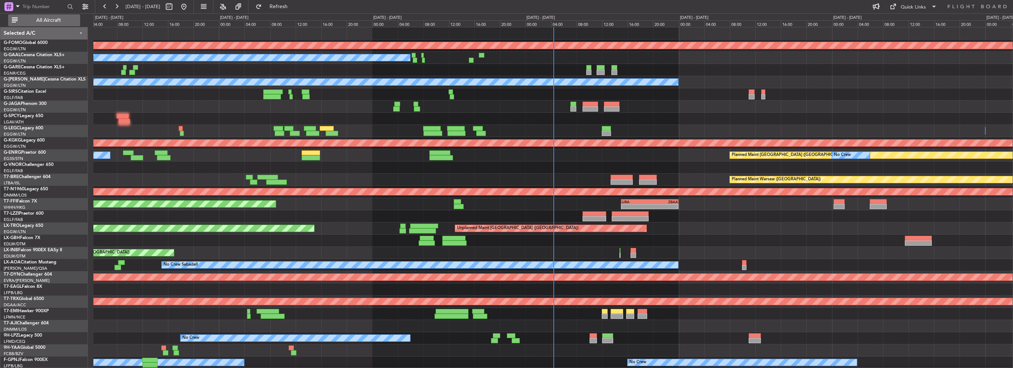
click at [59, 21] on span "All Aircraft" at bounding box center [48, 20] width 59 height 5
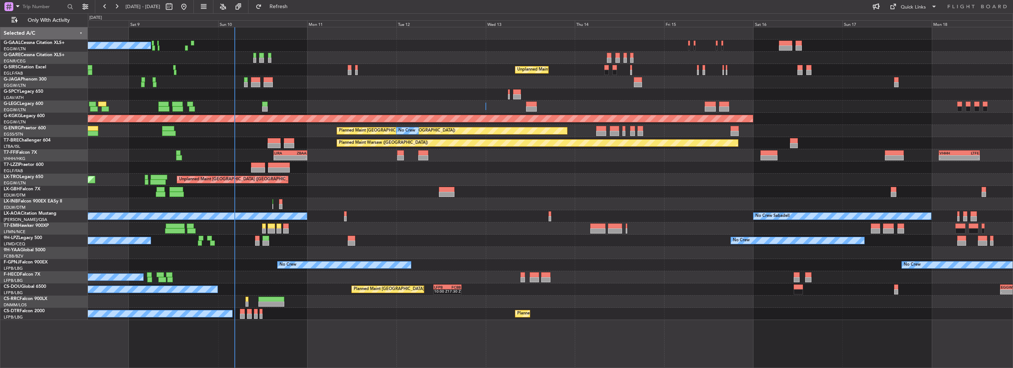
click at [267, 155] on div "- - LIRA 15:00 Z ZBAA 00:00 Z - - VHHH 02:00 Z LTFE 13:00 Z Planned Maint Genev…" at bounding box center [550, 155] width 925 height 12
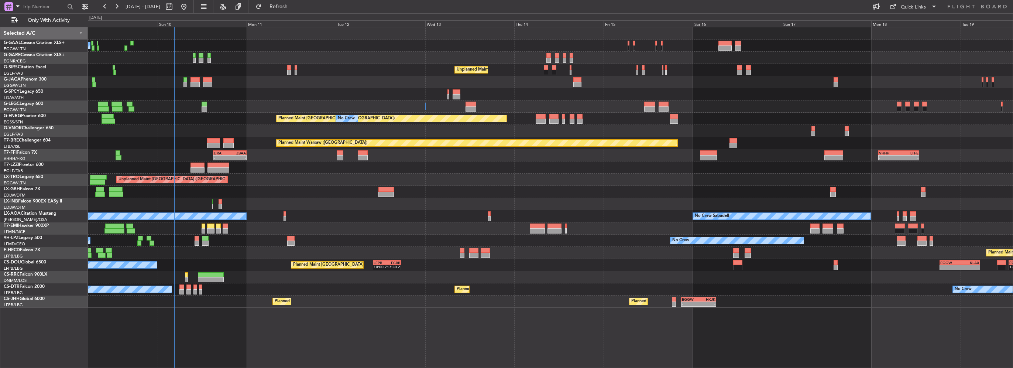
click at [186, 88] on div at bounding box center [550, 94] width 925 height 12
click at [24, 229] on div "No Crew Unplanned Maint London (Farnborough) A/C Unavailable London (Luton) Pla…" at bounding box center [506, 190] width 1013 height 354
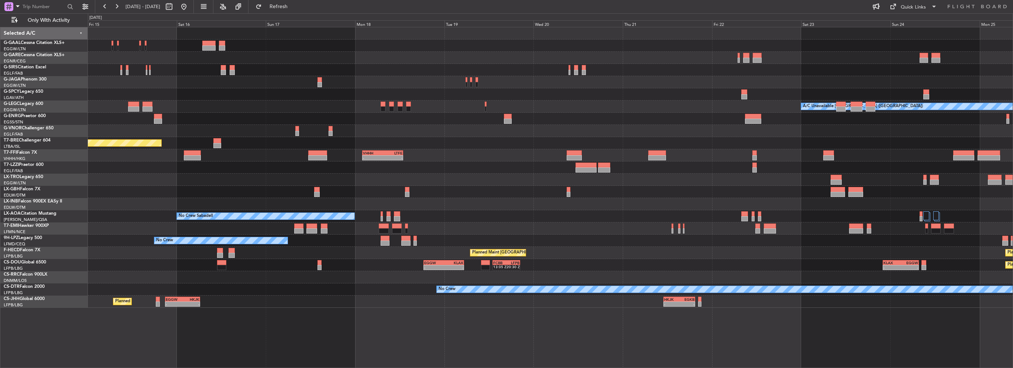
click at [902, 223] on div at bounding box center [550, 228] width 925 height 12
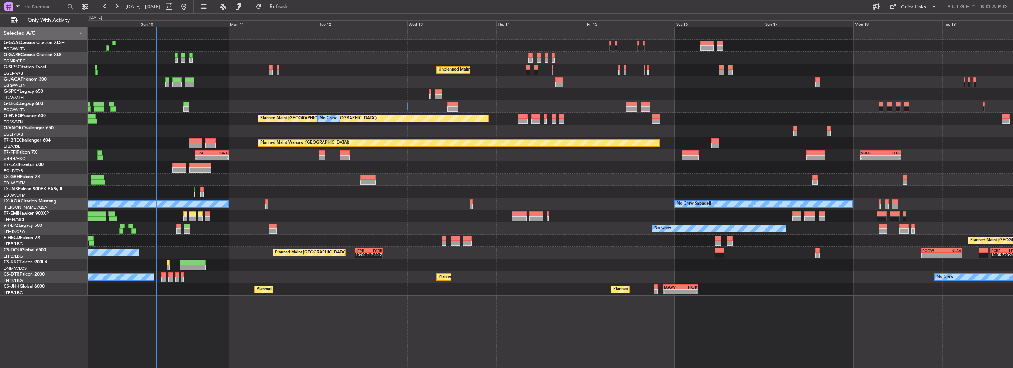
click at [238, 227] on div "No Crew No Crew" at bounding box center [550, 228] width 925 height 12
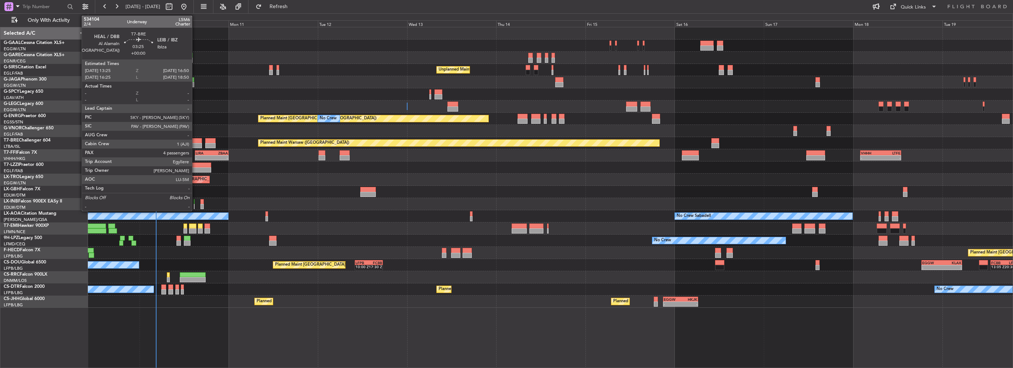
click at [195, 144] on div at bounding box center [195, 145] width 13 height 5
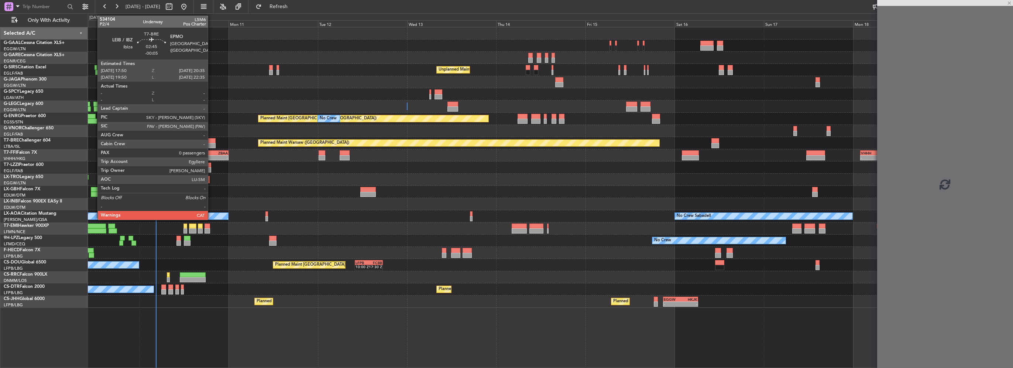
click at [211, 142] on div at bounding box center [210, 140] width 10 height 5
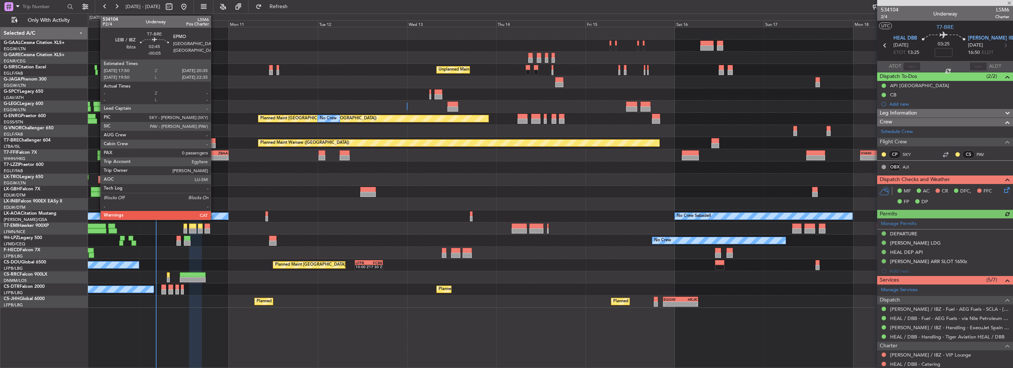
type input "-00:05"
type input "0"
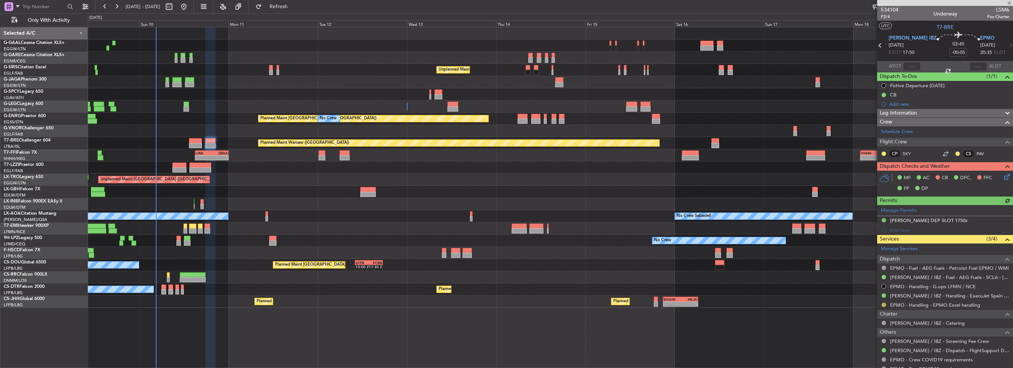
click at [884, 303] on button at bounding box center [884, 304] width 4 height 4
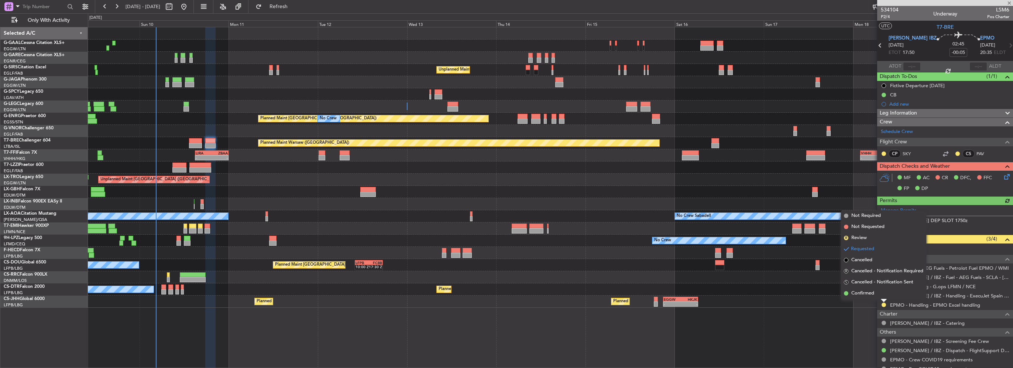
drag, startPoint x: 873, startPoint y: 292, endPoint x: 786, endPoint y: 296, distance: 87.2
click at [874, 294] on span "Confirmed" at bounding box center [862, 292] width 23 height 7
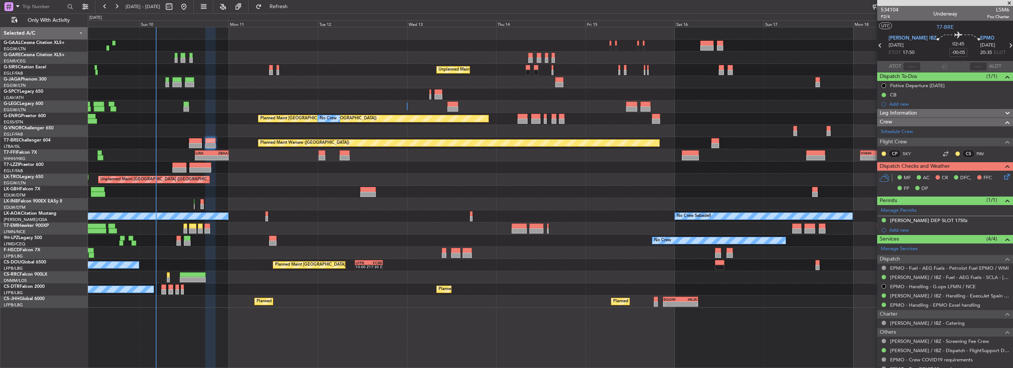
click at [322, 155] on div at bounding box center [322, 157] width 6 height 5
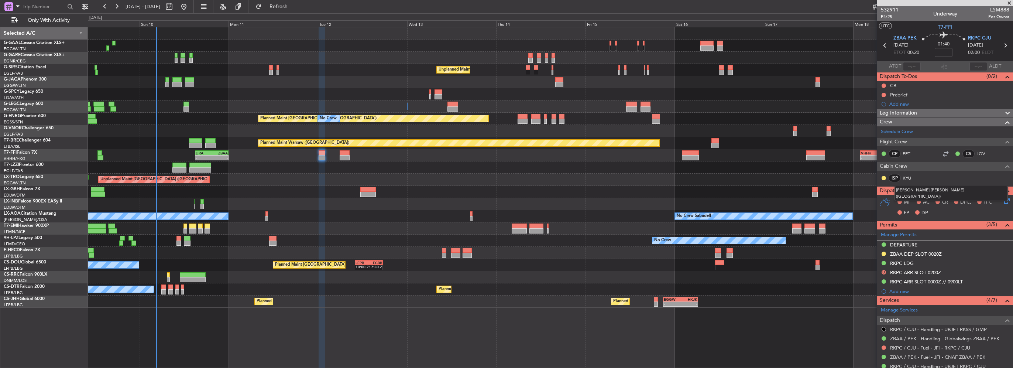
click at [908, 179] on link "KYU" at bounding box center [911, 178] width 17 height 7
click at [911, 112] on span "Leg Information" at bounding box center [898, 113] width 37 height 8
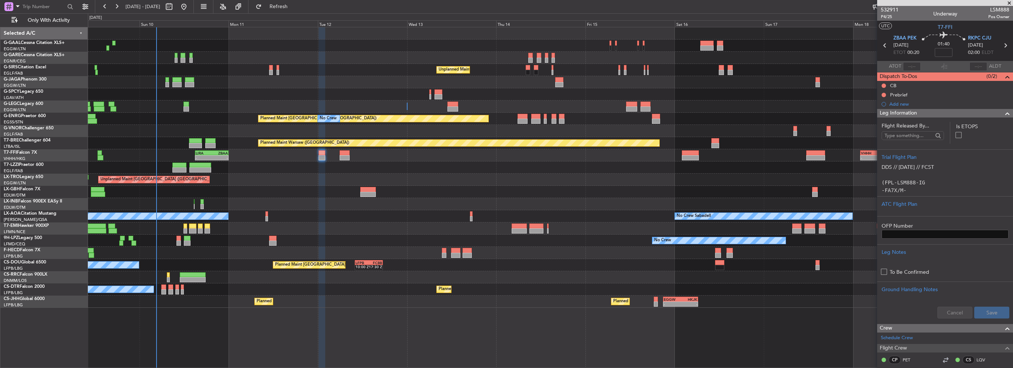
click at [912, 111] on span "Leg Information" at bounding box center [898, 113] width 37 height 8
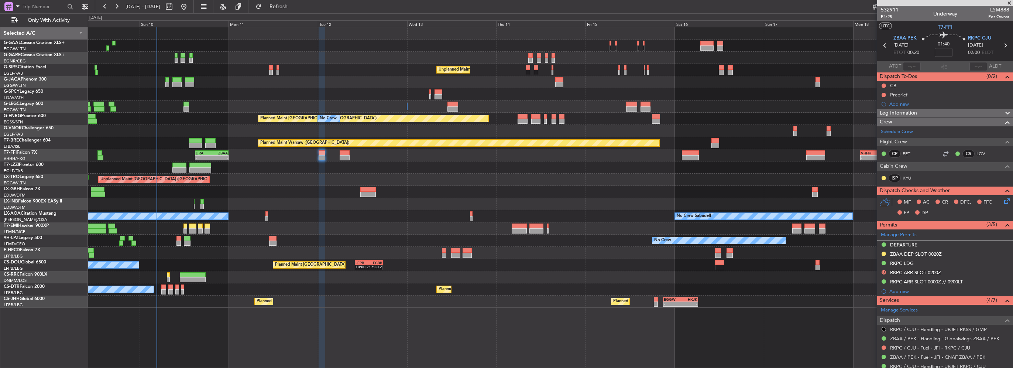
click at [920, 109] on div "Leg Information" at bounding box center [945, 113] width 136 height 8
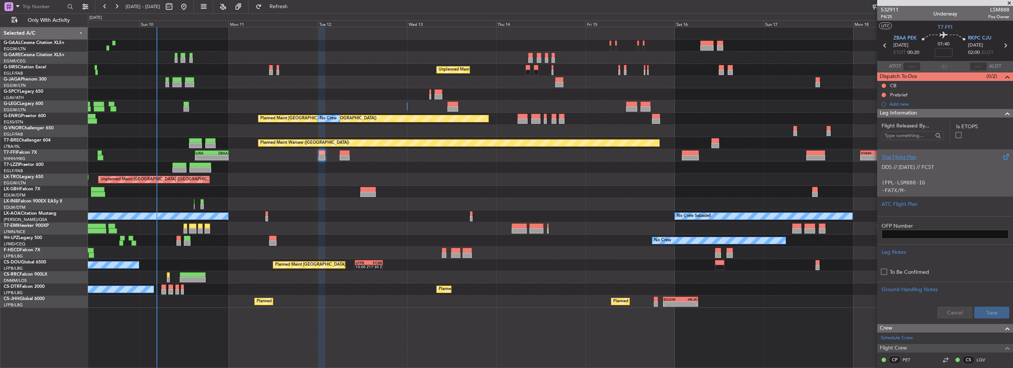
click at [902, 168] on p "DDS // 28JUL // FCST" at bounding box center [945, 167] width 127 height 8
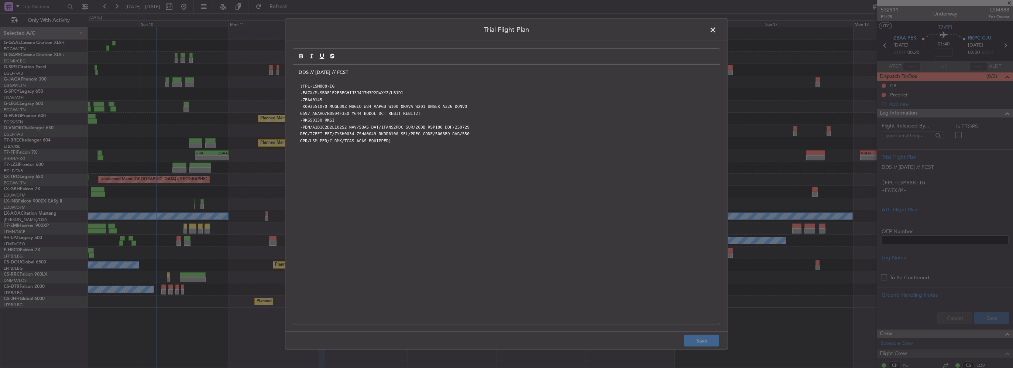
click at [295, 70] on div "DDS // 28JUL // FCST (FPL-LSM888-IG -FA7X/M-SBDE1E2E3FGHIJ3J4J7M3P2RWXYZ/LB1D1 …" at bounding box center [506, 194] width 427 height 259
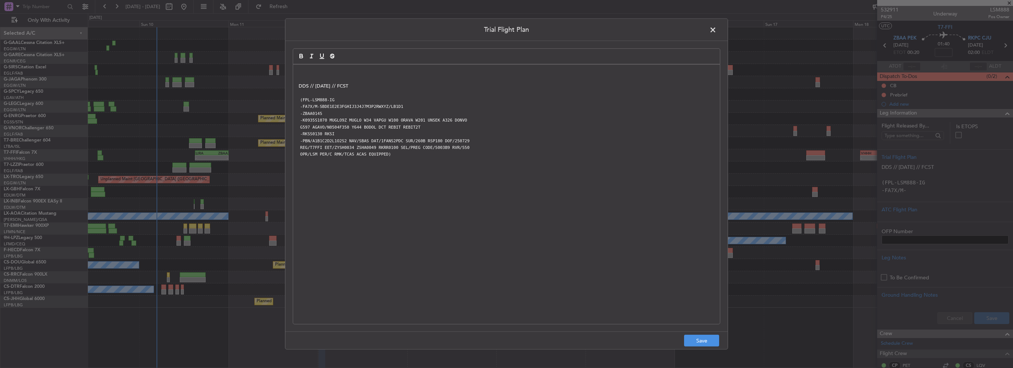
click at [298, 71] on div "DDS // 28JUL // FCST (FPL-LSM888-IG -FA7X/M-SBDE1E2E3FGHIJ3J4J7M3P2RWXYZ/LB1D1 …" at bounding box center [506, 194] width 427 height 259
paste div
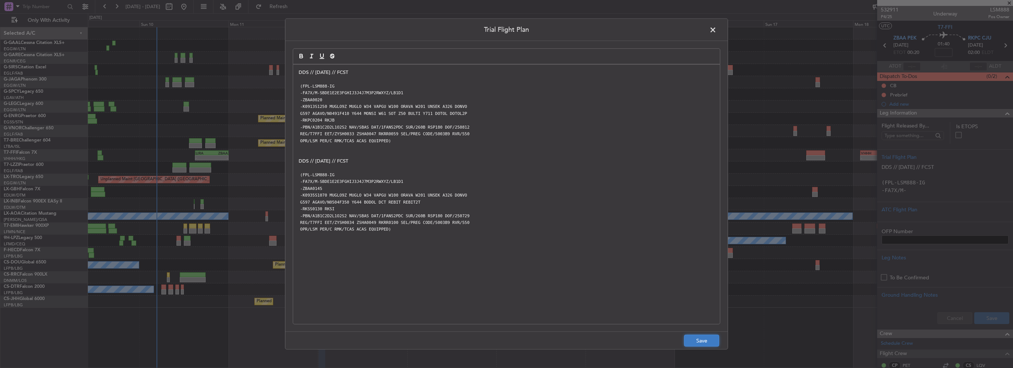
click at [713, 342] on button "Save" at bounding box center [701, 340] width 35 height 12
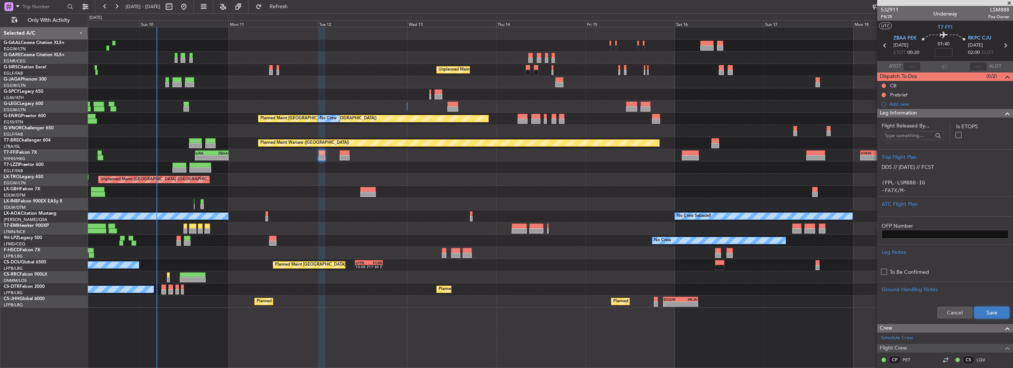
click at [980, 311] on button "Save" at bounding box center [991, 312] width 35 height 12
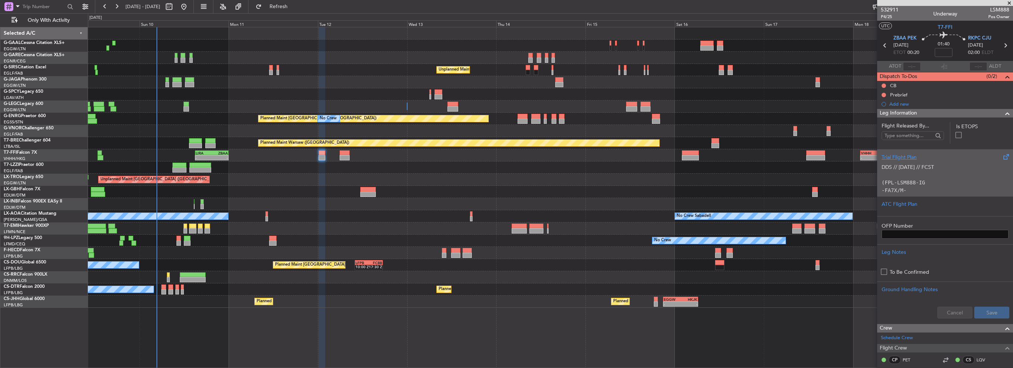
click at [923, 165] on p "DDS // 10AUG // FCST" at bounding box center [945, 167] width 127 height 8
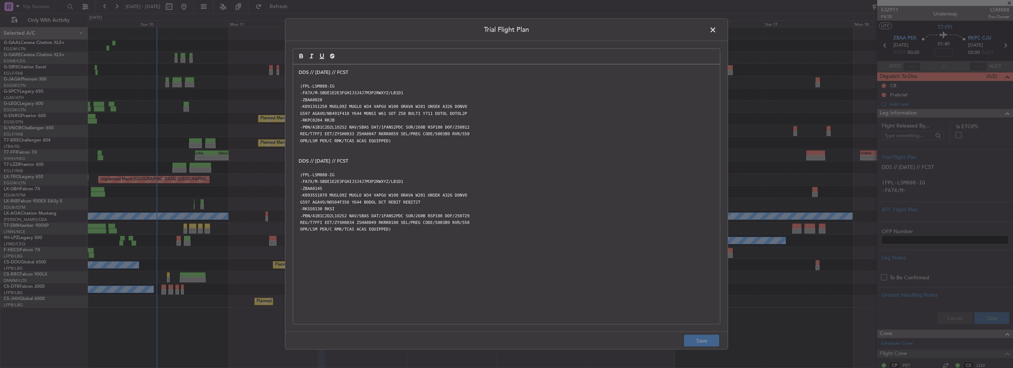
click at [717, 30] on span at bounding box center [717, 31] width 0 height 15
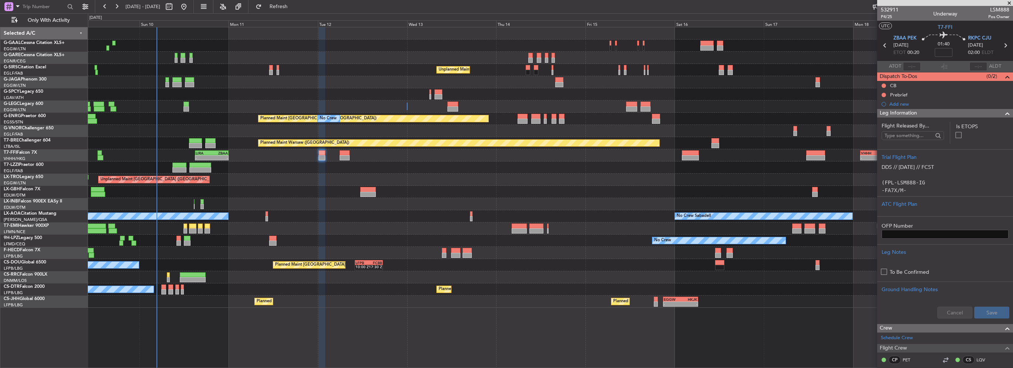
click at [1003, 112] on span at bounding box center [1007, 113] width 9 height 9
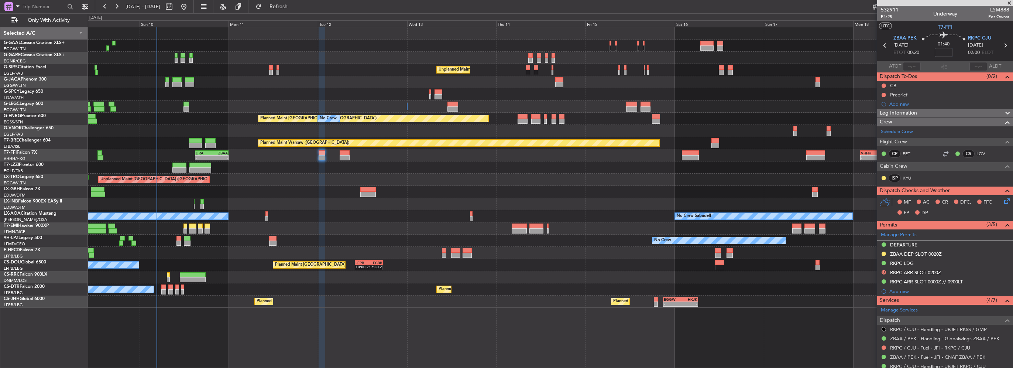
click at [937, 55] on input at bounding box center [944, 52] width 18 height 9
click at [1003, 201] on icon at bounding box center [1006, 200] width 6 height 6
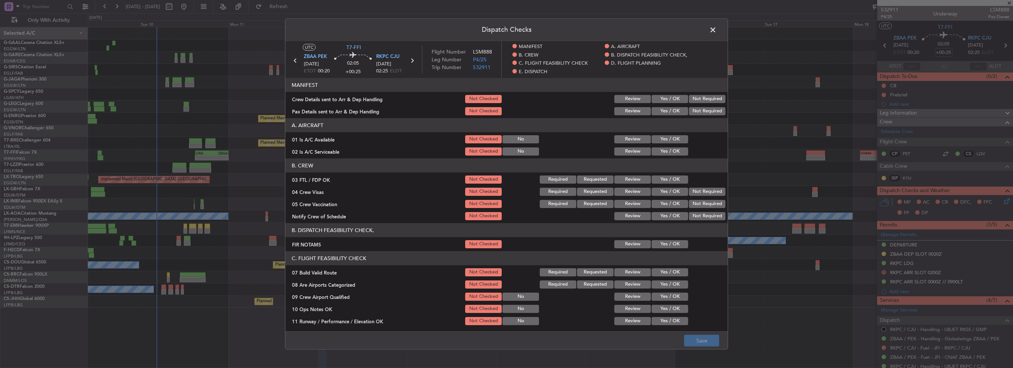
click at [670, 138] on button "Yes / OK" at bounding box center [670, 139] width 37 height 8
click at [672, 154] on button "Yes / OK" at bounding box center [670, 151] width 37 height 8
click at [667, 245] on button "Yes / OK" at bounding box center [670, 244] width 37 height 8
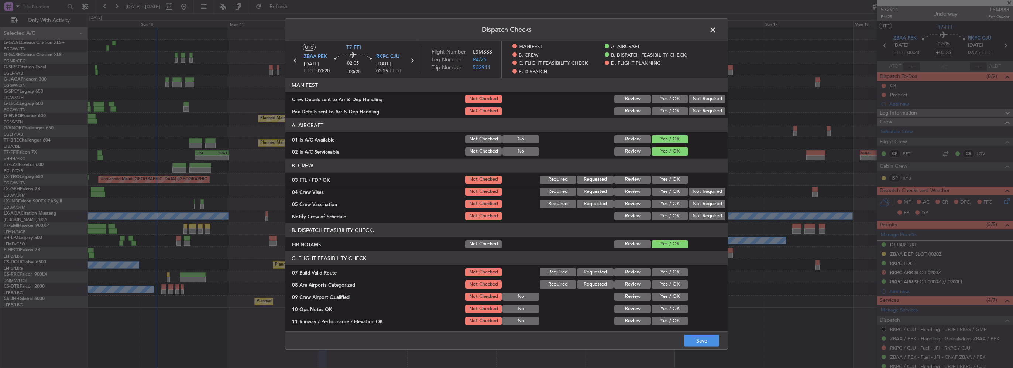
scroll to position [148, 0]
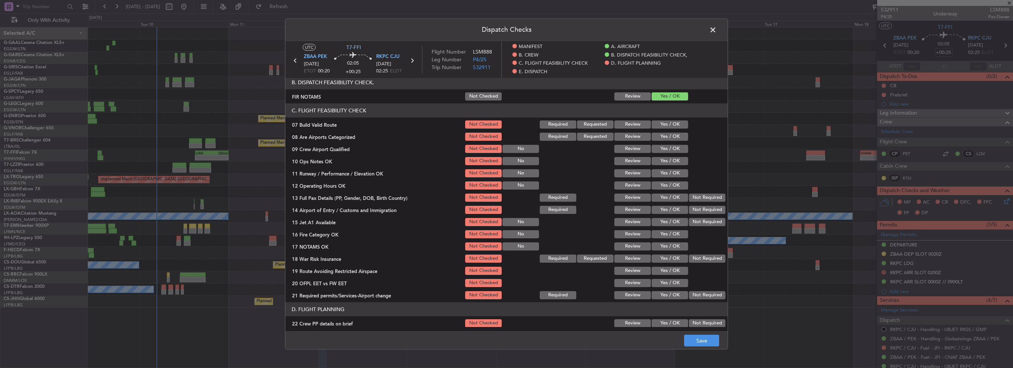
click at [665, 121] on button "Yes / OK" at bounding box center [670, 124] width 37 height 8
click at [667, 134] on button "Yes / OK" at bounding box center [670, 137] width 37 height 8
click at [667, 154] on section "C. FLIGHT FEASIBILITY CHECK 07 Build Valid Route Not Checked Required Requested…" at bounding box center [506, 201] width 442 height 197
click at [667, 155] on section "C. FLIGHT FEASIBILITY CHECK 07 Build Valid Route Not Checked Required Requested…" at bounding box center [506, 201] width 442 height 197
click at [667, 158] on button "Yes / OK" at bounding box center [670, 161] width 37 height 8
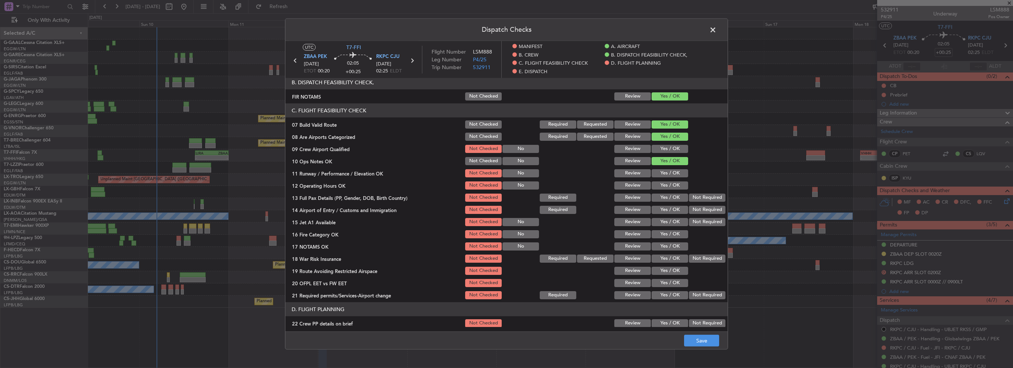
click at [665, 179] on section "C. FLIGHT FEASIBILITY CHECK 07 Build Valid Route Not Checked Required Requested…" at bounding box center [506, 201] width 442 height 197
click at [666, 178] on section "C. FLIGHT FEASIBILITY CHECK 07 Build Valid Route Not Checked Required Requested…" at bounding box center [506, 201] width 442 height 197
drag, startPoint x: 666, startPoint y: 170, endPoint x: 669, endPoint y: 183, distance: 14.0
click at [667, 171] on button "Yes / OK" at bounding box center [670, 173] width 37 height 8
click at [669, 184] on button "Yes / OK" at bounding box center [670, 185] width 37 height 8
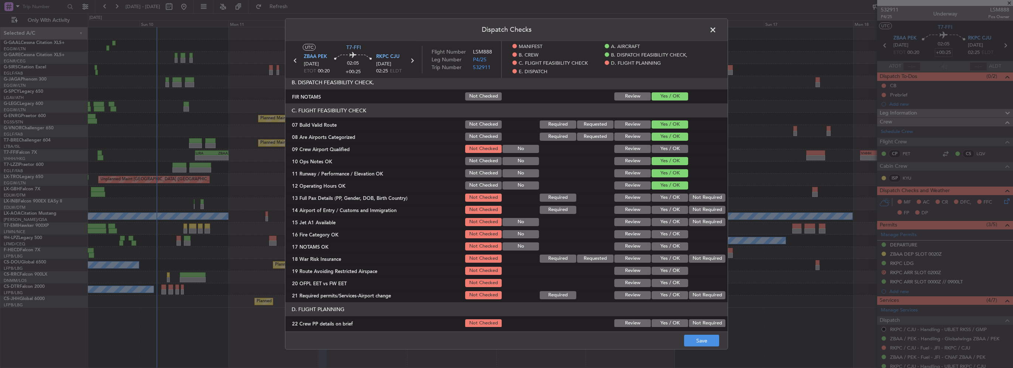
click at [668, 191] on section "C. FLIGHT FEASIBILITY CHECK 07 Build Valid Route Not Checked Required Requested…" at bounding box center [506, 201] width 442 height 197
drag, startPoint x: 664, startPoint y: 207, endPoint x: 663, endPoint y: 201, distance: 6.3
click at [663, 207] on button "Yes / OK" at bounding box center [670, 210] width 37 height 8
click at [663, 200] on button "Yes / OK" at bounding box center [670, 197] width 37 height 8
click at [667, 220] on button "Yes / OK" at bounding box center [670, 222] width 37 height 8
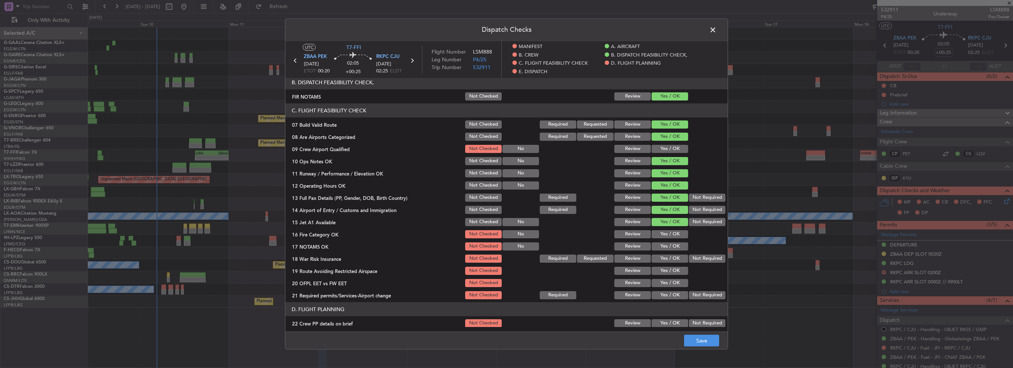
click at [670, 234] on button "Yes / OK" at bounding box center [670, 234] width 37 height 8
click at [669, 248] on button "Yes / OK" at bounding box center [670, 246] width 37 height 8
drag, startPoint x: 669, startPoint y: 254, endPoint x: 681, endPoint y: 269, distance: 19.1
click at [670, 254] on button "Yes / OK" at bounding box center [670, 258] width 37 height 8
click at [681, 269] on button "Yes / OK" at bounding box center [670, 271] width 37 height 8
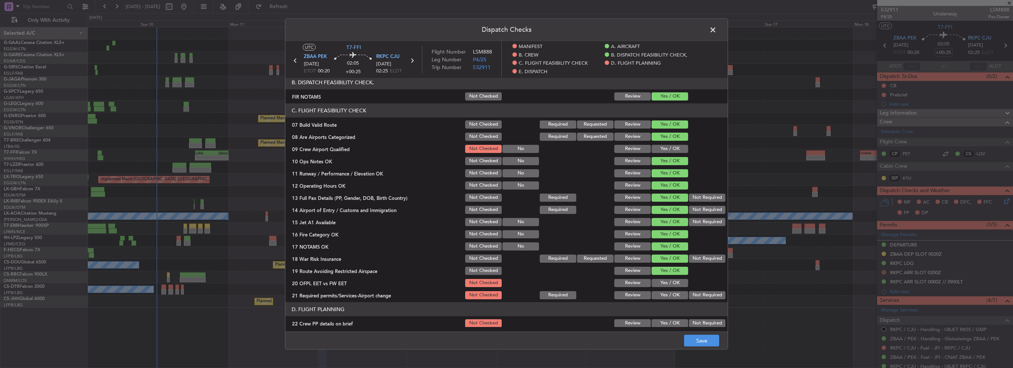
click at [673, 279] on button "Yes / OK" at bounding box center [670, 283] width 37 height 8
click at [672, 289] on section "C. FLIGHT FEASIBILITY CHECK 07 Build Valid Route Not Checked Required Requested…" at bounding box center [506, 201] width 442 height 197
click at [671, 290] on div "Yes / OK" at bounding box center [668, 295] width 37 height 10
click at [673, 294] on button "Yes / OK" at bounding box center [670, 295] width 37 height 8
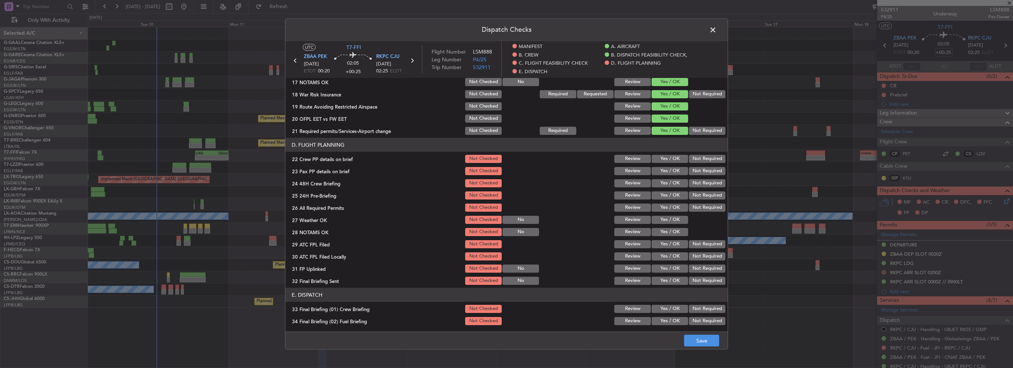
scroll to position [369, 0]
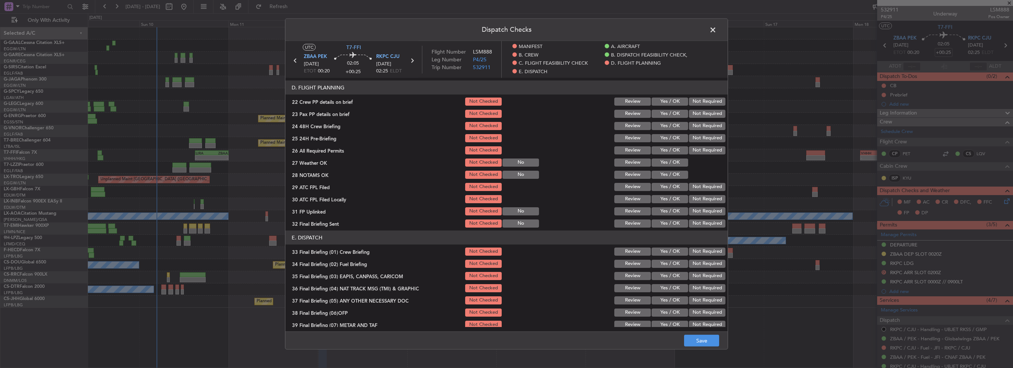
click at [659, 100] on button "Yes / OK" at bounding box center [670, 101] width 37 height 8
click at [659, 112] on button "Yes / OK" at bounding box center [670, 114] width 37 height 8
drag, startPoint x: 659, startPoint y: 122, endPoint x: 677, endPoint y: 133, distance: 21.2
click at [658, 123] on button "Yes / OK" at bounding box center [670, 126] width 37 height 8
click at [692, 138] on button "Not Required" at bounding box center [707, 138] width 37 height 8
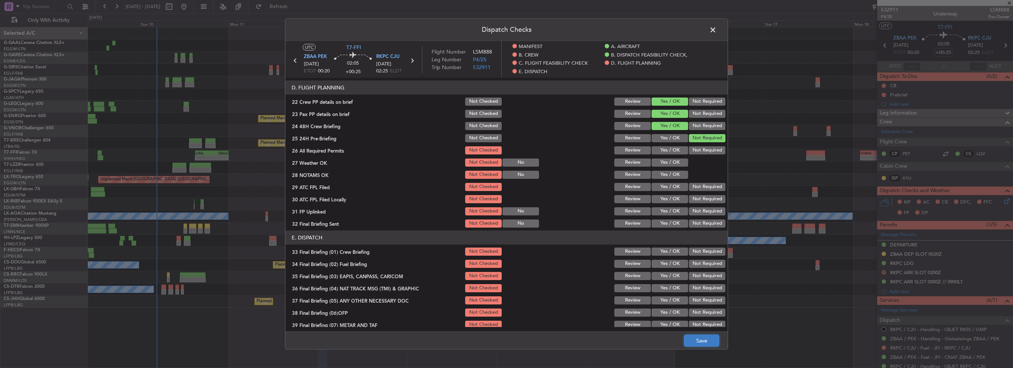
click at [701, 343] on button "Save" at bounding box center [701, 340] width 35 height 12
click at [717, 28] on span at bounding box center [717, 31] width 0 height 15
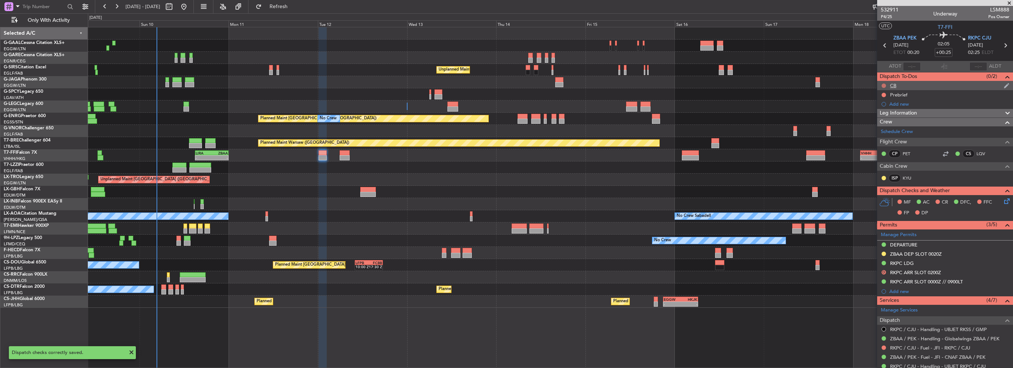
click at [882, 84] on button at bounding box center [884, 85] width 4 height 4
click at [881, 117] on span "Completed" at bounding box center [887, 117] width 24 height 7
click at [882, 94] on button at bounding box center [884, 95] width 4 height 4
click at [881, 116] on span "In Progress" at bounding box center [887, 116] width 25 height 7
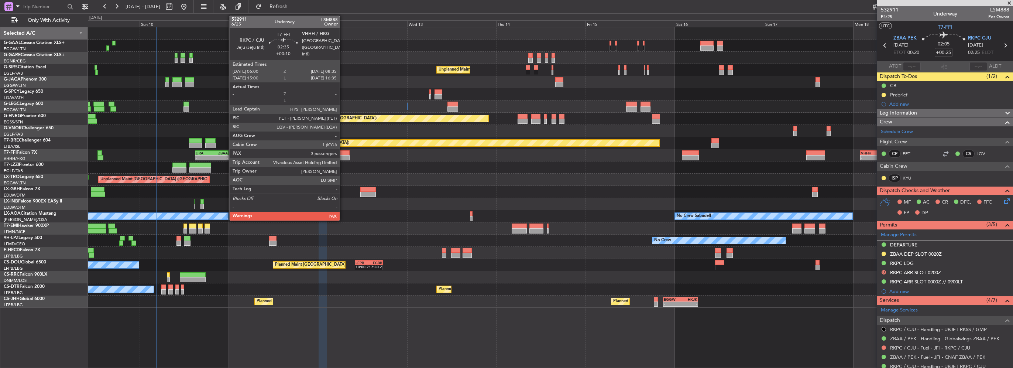
click at [343, 155] on div at bounding box center [345, 157] width 10 height 5
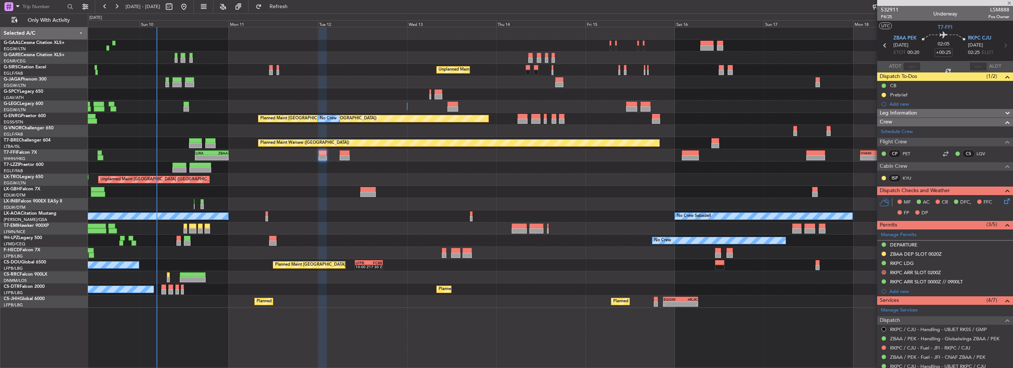
type input "+00:10"
type input "3"
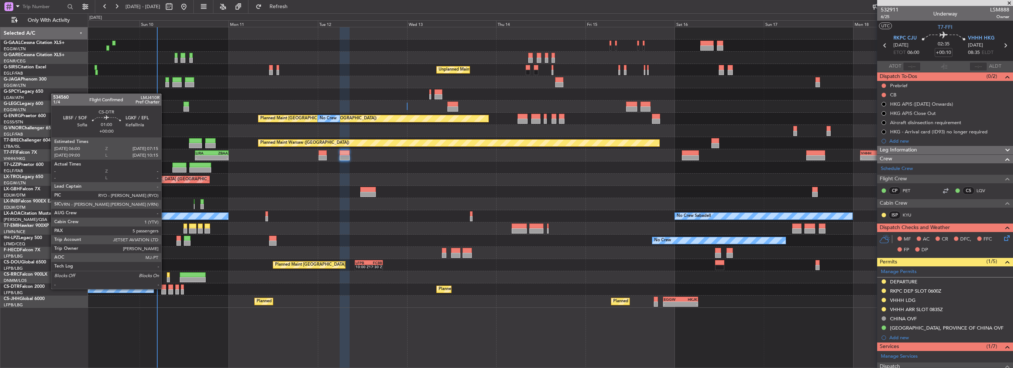
click at [165, 288] on div at bounding box center [163, 286] width 5 height 5
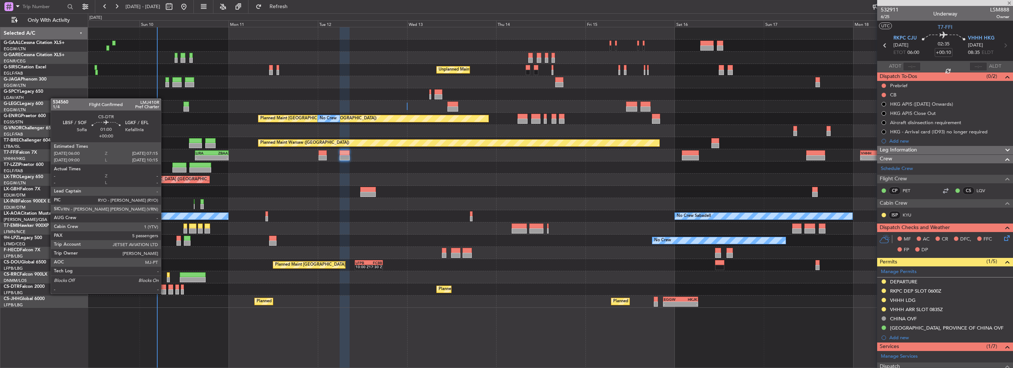
type input "5"
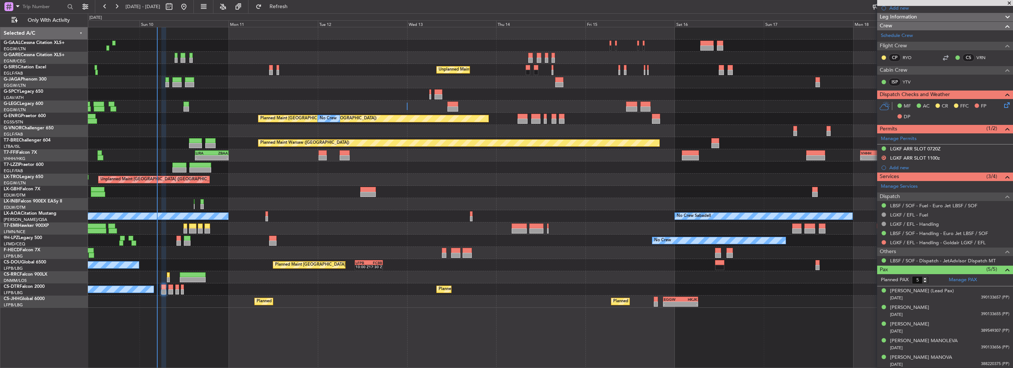
scroll to position [0, 0]
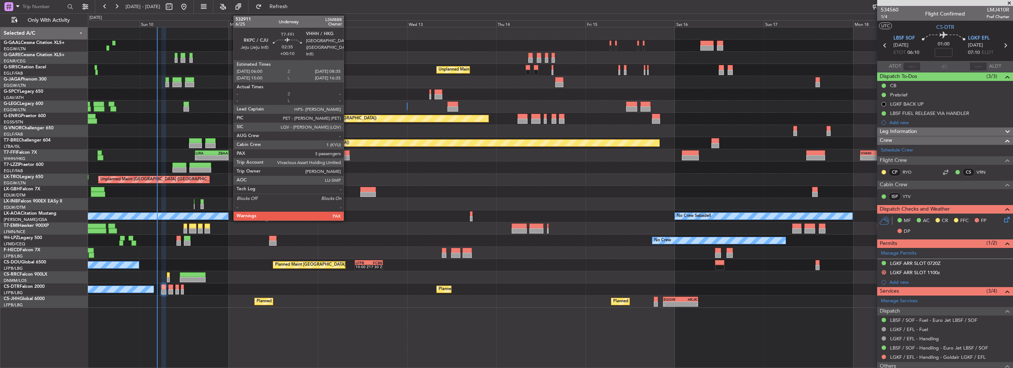
click at [347, 158] on div at bounding box center [345, 157] width 10 height 5
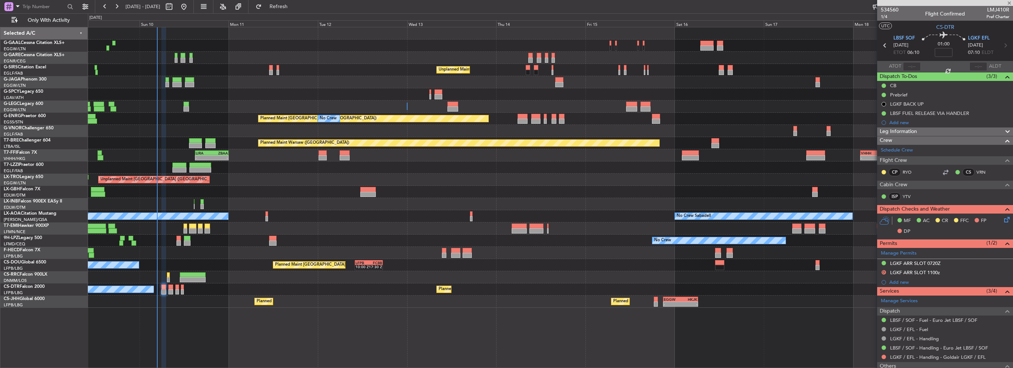
type input "+00:10"
type input "3"
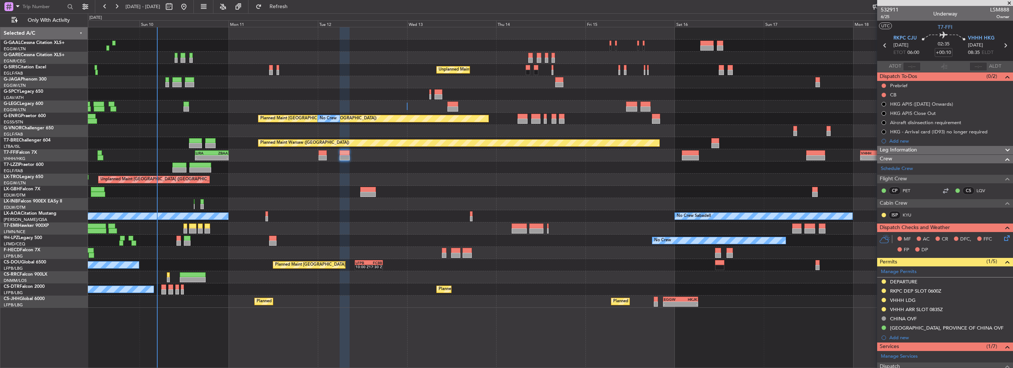
click at [977, 148] on div "Leg Information" at bounding box center [945, 150] width 136 height 8
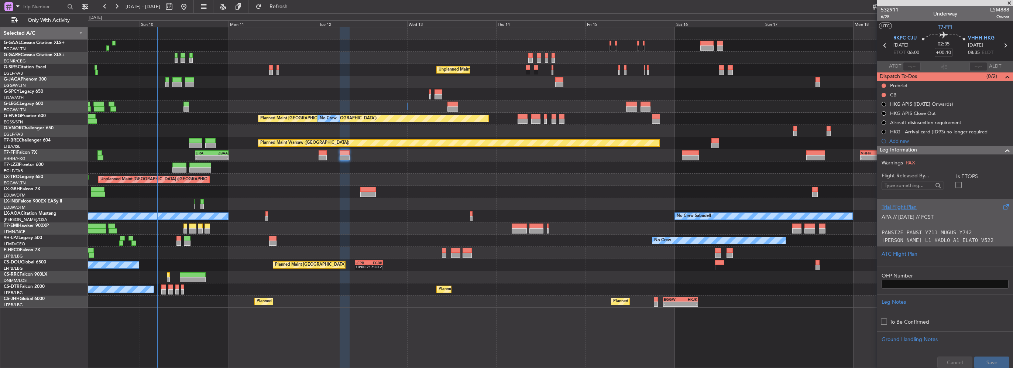
click at [905, 209] on div "Trial Flight Plan" at bounding box center [945, 207] width 127 height 8
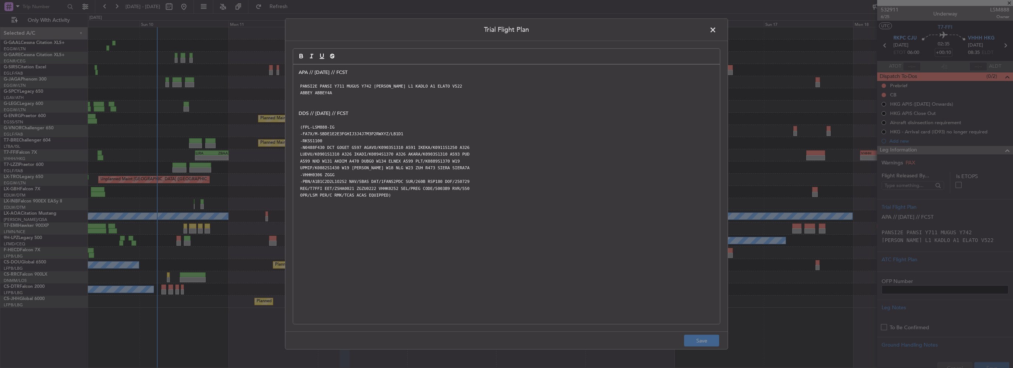
click at [717, 31] on span at bounding box center [717, 31] width 0 height 15
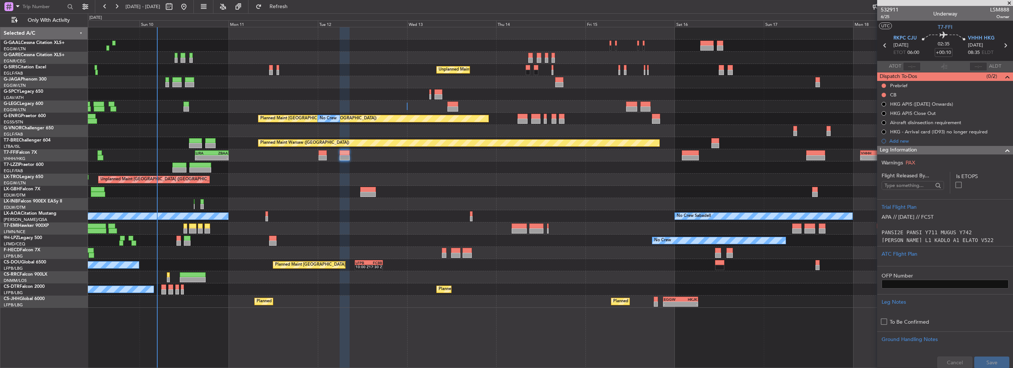
click at [972, 148] on div "Leg Information" at bounding box center [945, 150] width 136 height 8
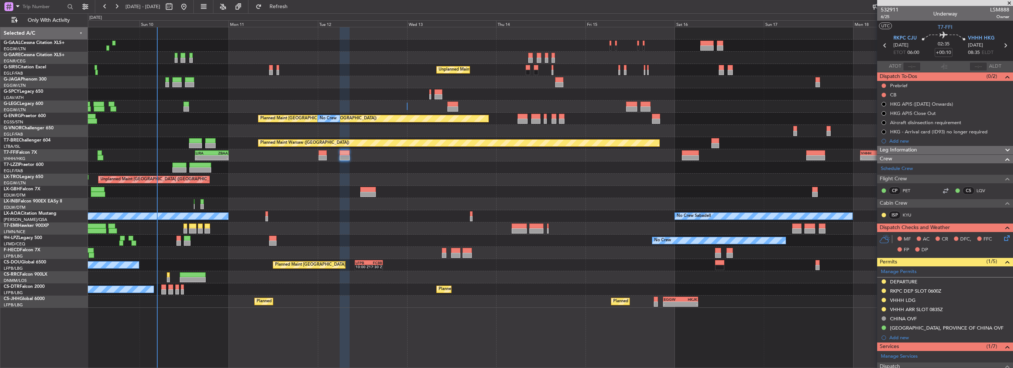
click at [901, 150] on span "Leg Information" at bounding box center [898, 150] width 37 height 8
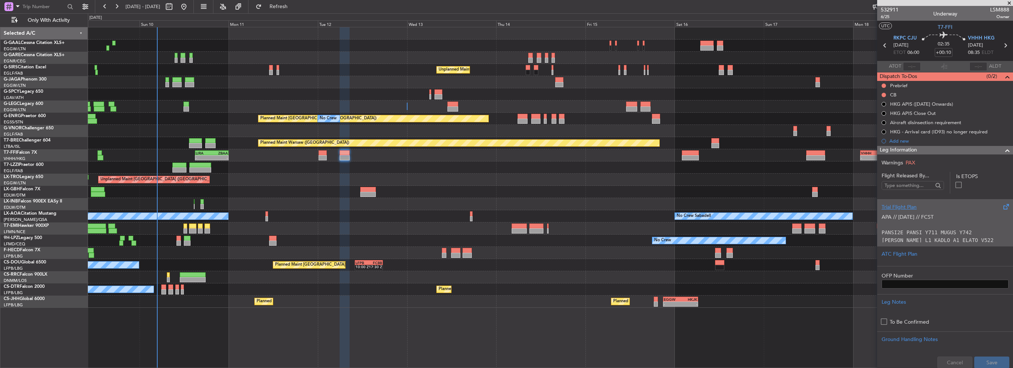
click at [908, 244] on div "Trial Flight Plan APA // 29JUL // FCST PANSI2E PANSI Y711 MUGUS Y742 SALMI L1 K…" at bounding box center [945, 222] width 136 height 47
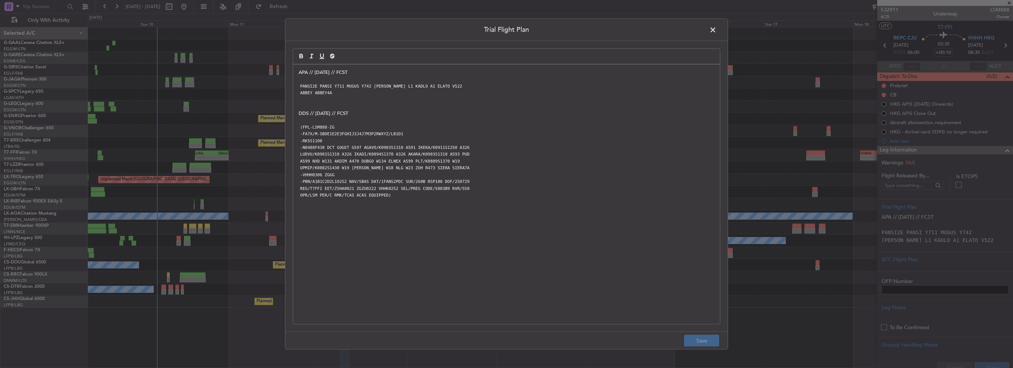
click at [294, 73] on div "APA // 29JUL // FCST PANSI2E PANSI Y711 MUGUS Y742 SALMI L1 KADLO A1 ELATO V522…" at bounding box center [506, 194] width 427 height 259
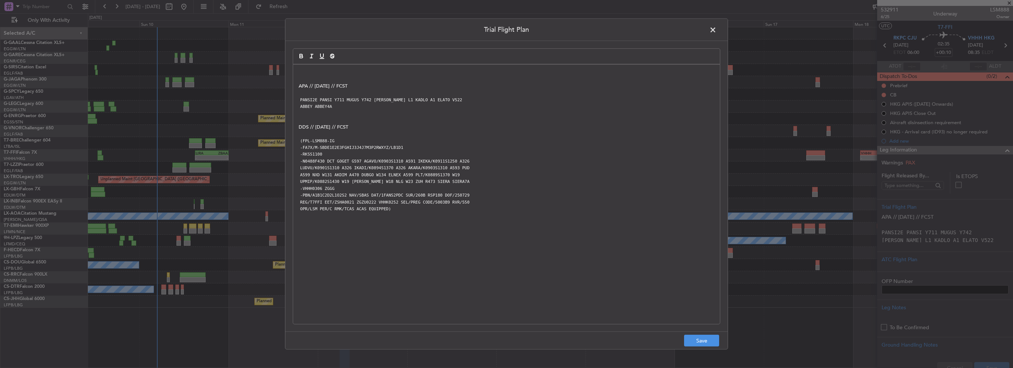
click at [303, 71] on p at bounding box center [507, 72] width 416 height 7
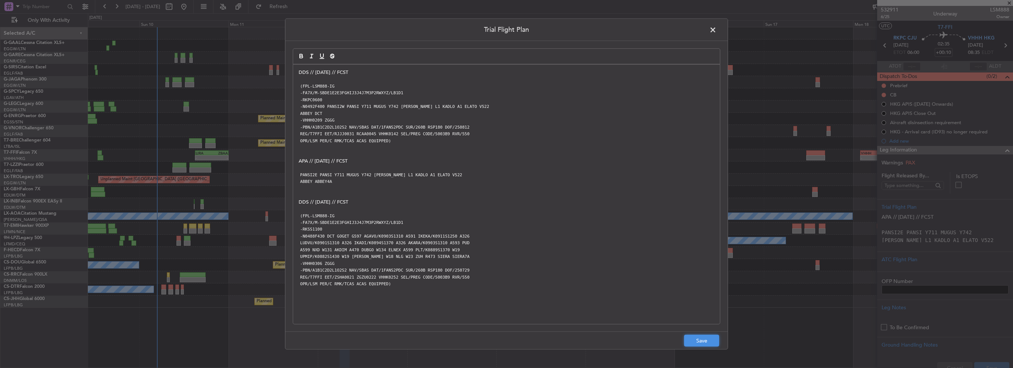
drag, startPoint x: 692, startPoint y: 340, endPoint x: 750, endPoint y: 339, distance: 58.3
click at [691, 340] on button "Save" at bounding box center [701, 340] width 35 height 12
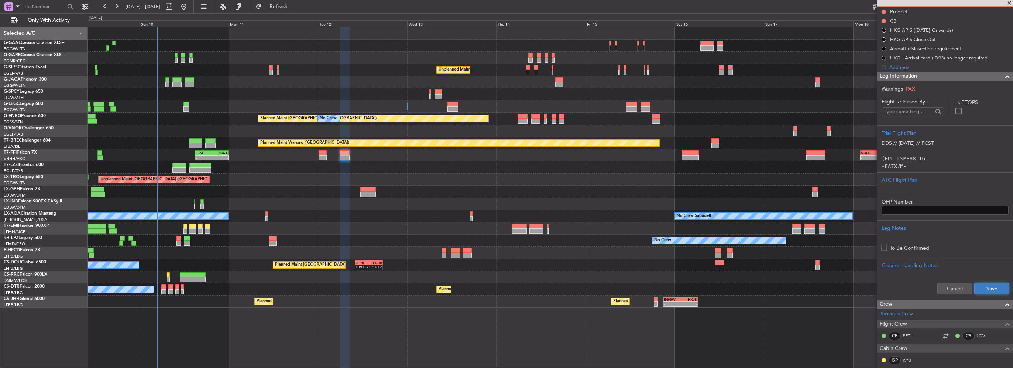
click at [981, 289] on button "Save" at bounding box center [991, 288] width 35 height 12
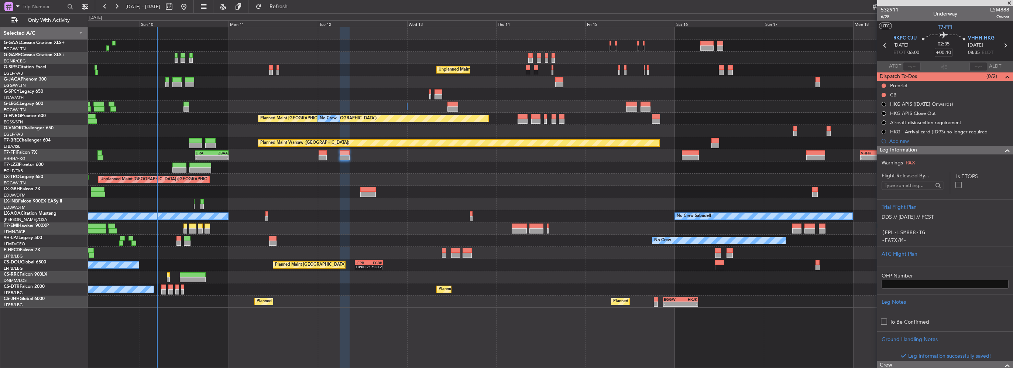
click at [1003, 149] on span at bounding box center [1007, 150] width 9 height 9
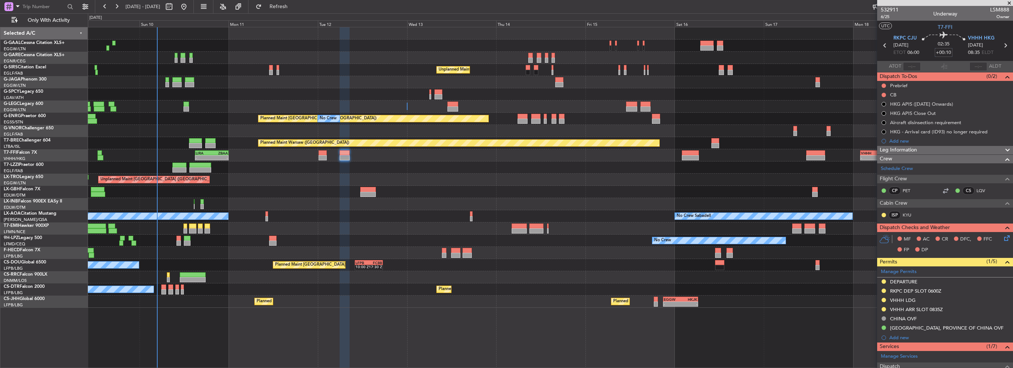
click at [945, 53] on input "+00:10" at bounding box center [944, 52] width 18 height 9
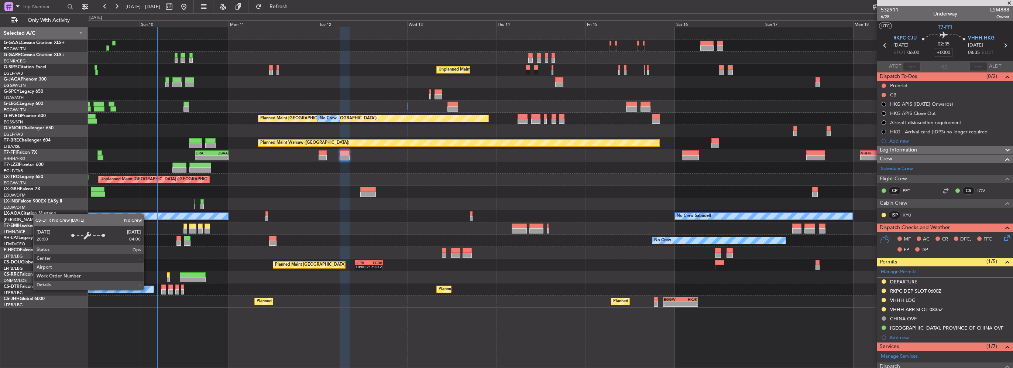
type input "+00:00"
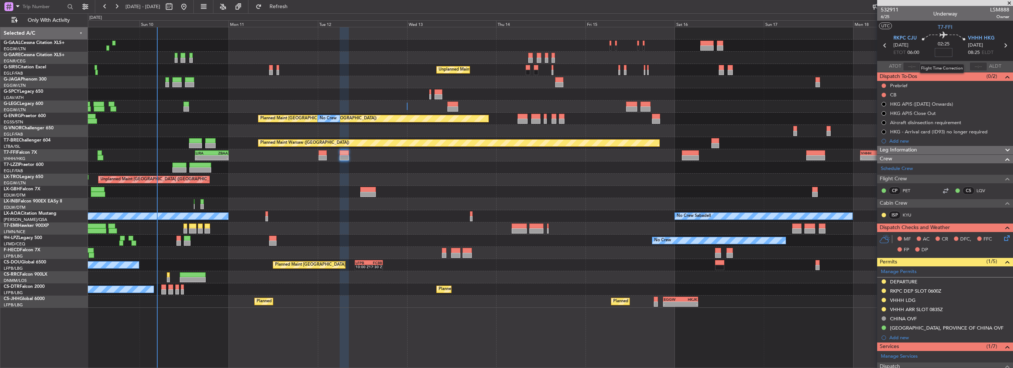
click at [943, 51] on input at bounding box center [944, 52] width 18 height 9
click at [882, 97] on nimbus-traffic-light at bounding box center [884, 95] width 6 height 6
click at [884, 95] on button at bounding box center [884, 95] width 4 height 4
click at [885, 124] on span "Completed" at bounding box center [887, 127] width 24 height 7
click at [882, 85] on button at bounding box center [884, 85] width 4 height 4
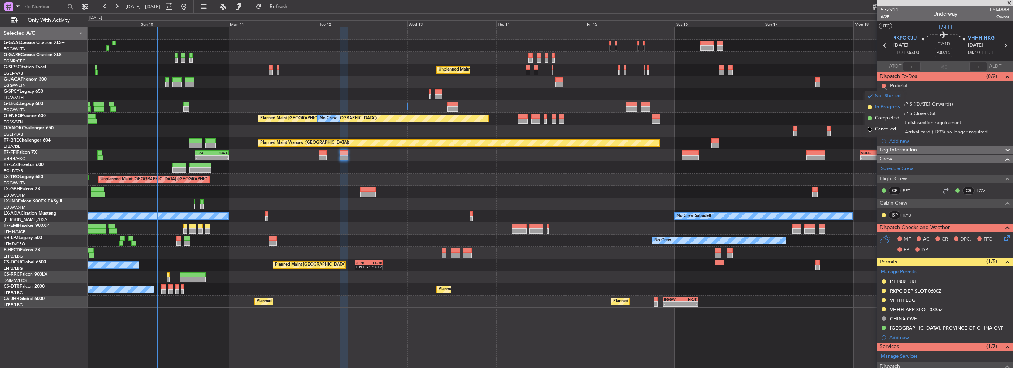
click at [882, 106] on span "In Progress" at bounding box center [887, 106] width 25 height 7
click at [1003, 235] on icon at bounding box center [1006, 237] width 6 height 6
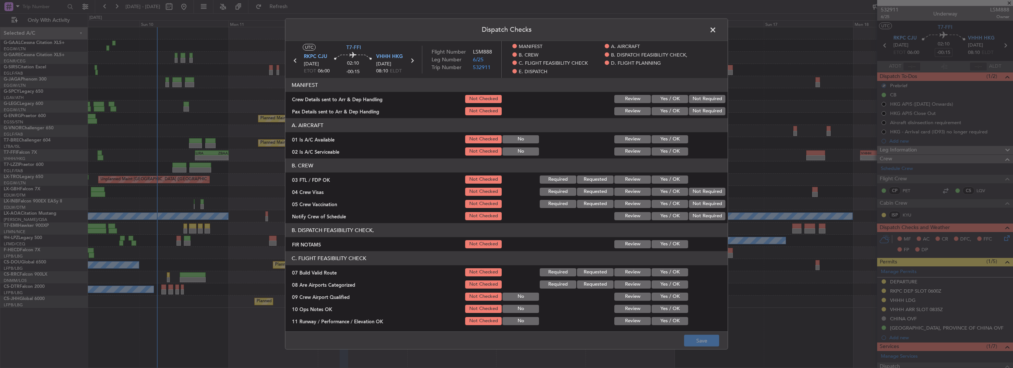
click at [665, 137] on button "Yes / OK" at bounding box center [670, 139] width 37 height 8
click at [663, 150] on button "Yes / OK" at bounding box center [670, 151] width 37 height 8
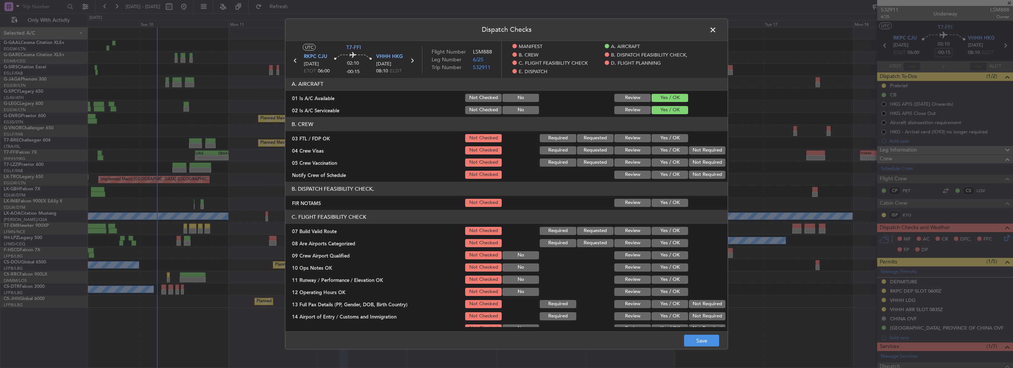
scroll to position [74, 0]
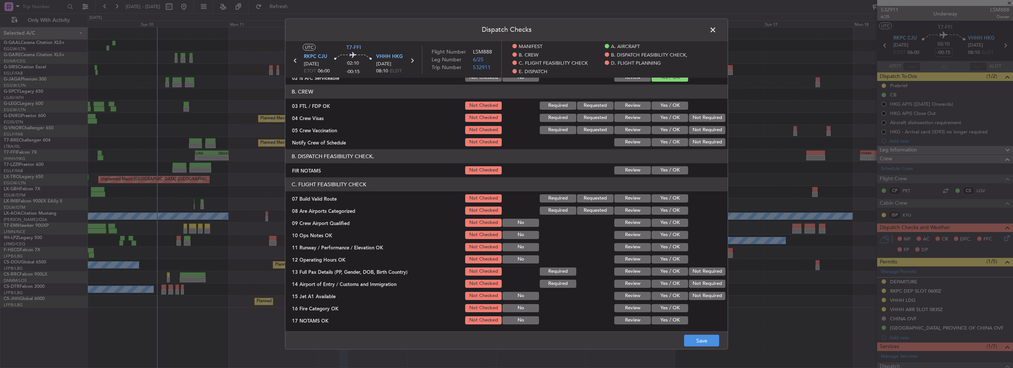
click at [670, 174] on button "Yes / OK" at bounding box center [670, 170] width 37 height 8
click at [664, 195] on button "Yes / OK" at bounding box center [670, 198] width 37 height 8
click at [667, 210] on button "Yes / OK" at bounding box center [670, 210] width 37 height 8
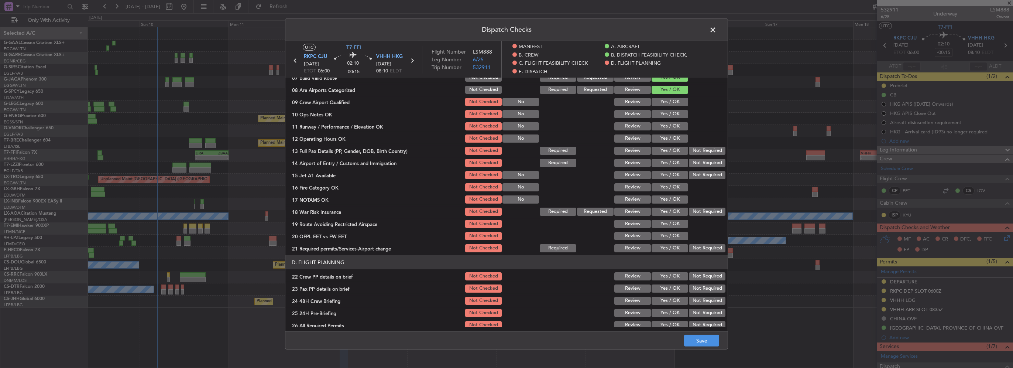
scroll to position [185, 0]
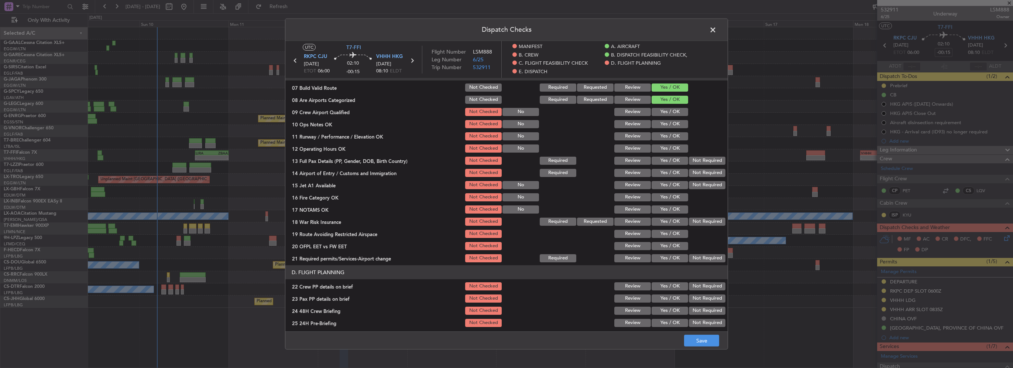
click at [667, 126] on button "Yes / OK" at bounding box center [670, 124] width 37 height 8
click at [670, 138] on button "Yes / OK" at bounding box center [670, 136] width 37 height 8
drag, startPoint x: 671, startPoint y: 148, endPoint x: 670, endPoint y: 161, distance: 12.9
click at [670, 149] on button "Yes / OK" at bounding box center [670, 148] width 37 height 8
drag, startPoint x: 670, startPoint y: 161, endPoint x: 669, endPoint y: 177, distance: 15.9
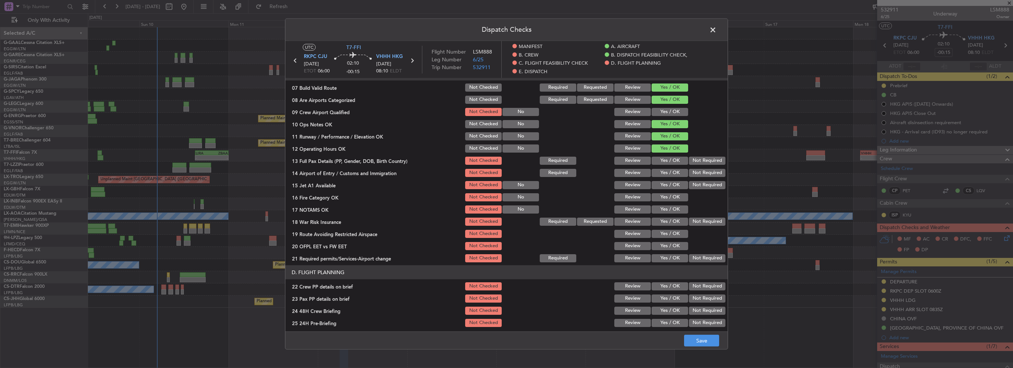
click at [670, 161] on button "Yes / OK" at bounding box center [670, 161] width 37 height 8
click at [669, 177] on div "Yes / OK" at bounding box center [668, 173] width 37 height 10
click at [669, 188] on button "Yes / OK" at bounding box center [670, 185] width 37 height 8
click at [670, 196] on button "Yes / OK" at bounding box center [670, 197] width 37 height 8
click at [669, 205] on button "Yes / OK" at bounding box center [670, 209] width 37 height 8
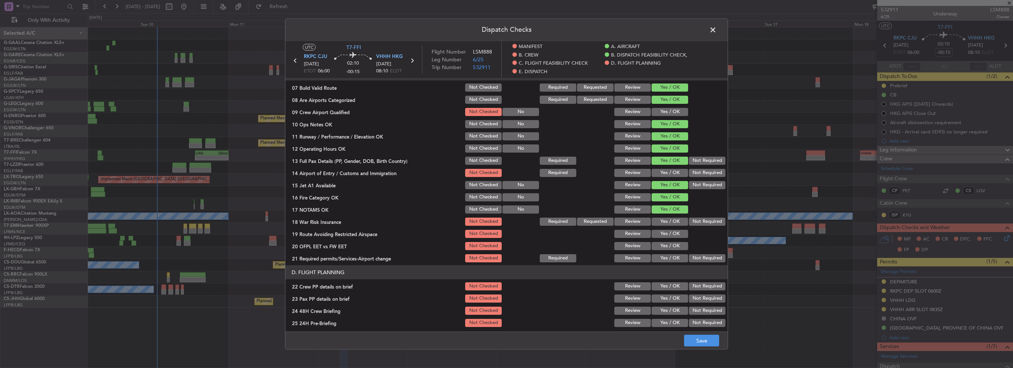
click at [664, 169] on button "Yes / OK" at bounding box center [670, 173] width 37 height 8
drag, startPoint x: 669, startPoint y: 218, endPoint x: 669, endPoint y: 227, distance: 8.9
click at [668, 219] on button "Yes / OK" at bounding box center [670, 221] width 37 height 8
click at [669, 233] on button "Yes / OK" at bounding box center [670, 234] width 37 height 8
click at [670, 248] on button "Yes / OK" at bounding box center [670, 246] width 37 height 8
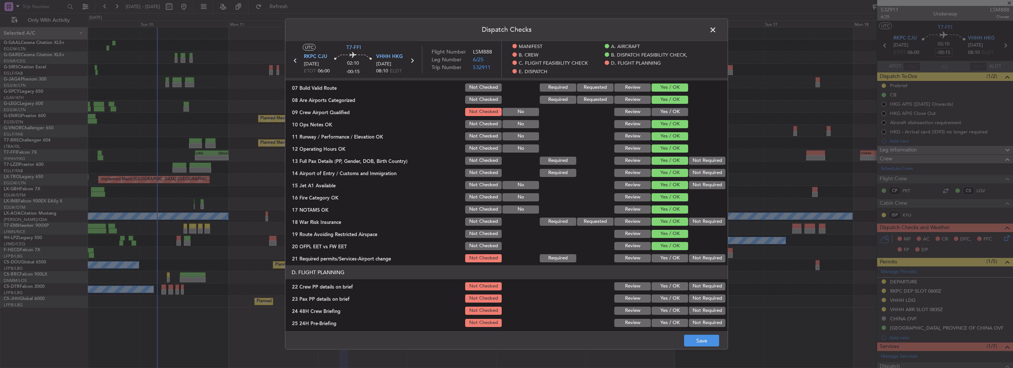
click at [673, 258] on button "Yes / OK" at bounding box center [670, 258] width 37 height 8
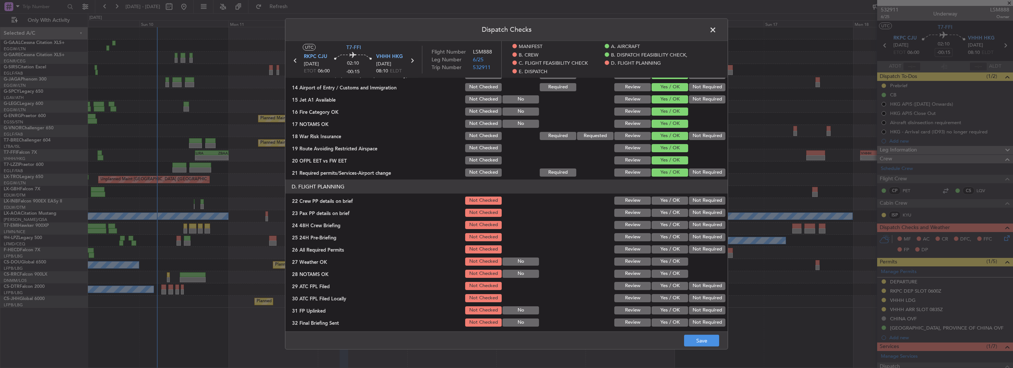
scroll to position [295, 0]
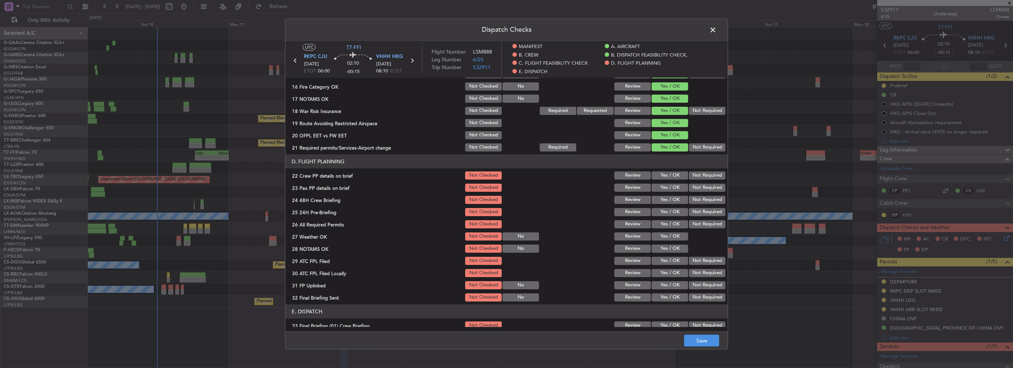
drag, startPoint x: 672, startPoint y: 175, endPoint x: 673, endPoint y: 181, distance: 6.4
click at [673, 178] on button "Yes / OK" at bounding box center [670, 175] width 37 height 8
click at [673, 190] on button "Yes / OK" at bounding box center [670, 187] width 37 height 8
click at [671, 200] on button "Yes / OK" at bounding box center [670, 200] width 37 height 8
drag, startPoint x: 708, startPoint y: 217, endPoint x: 701, endPoint y: 216, distance: 7.6
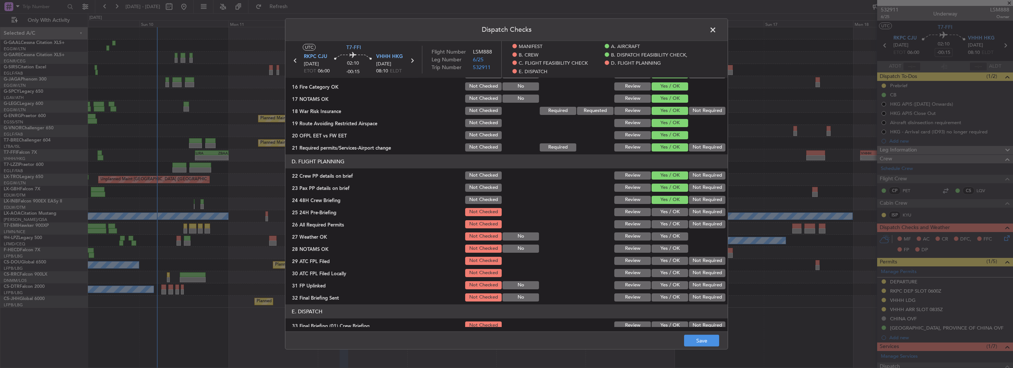
click at [707, 218] on section "D. FLIGHT PLANNING 22 Crew PP details on brief Not Checked Review Yes / OK Not …" at bounding box center [506, 228] width 442 height 148
click at [701, 215] on button "Not Required" at bounding box center [707, 212] width 37 height 8
click at [703, 341] on button "Save" at bounding box center [701, 340] width 35 height 12
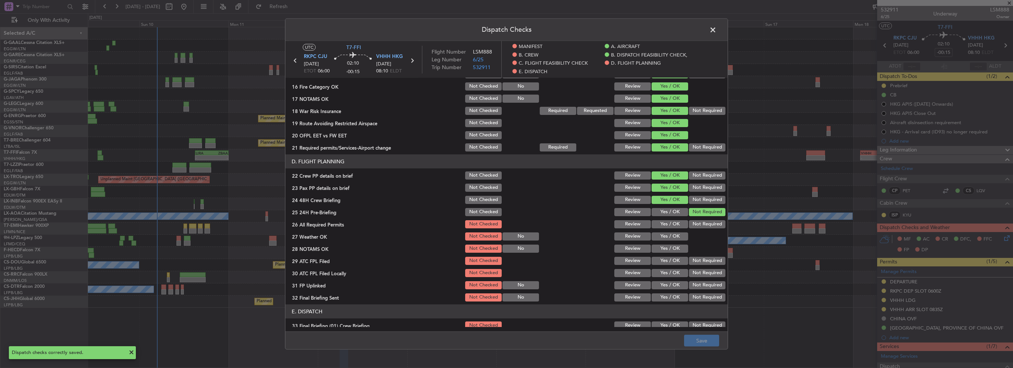
click at [717, 32] on span at bounding box center [717, 31] width 0 height 15
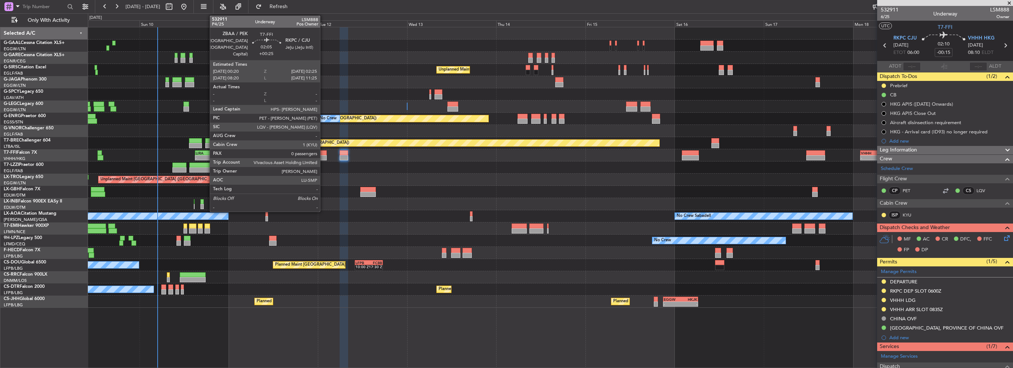
click at [323, 156] on div at bounding box center [323, 157] width 8 height 5
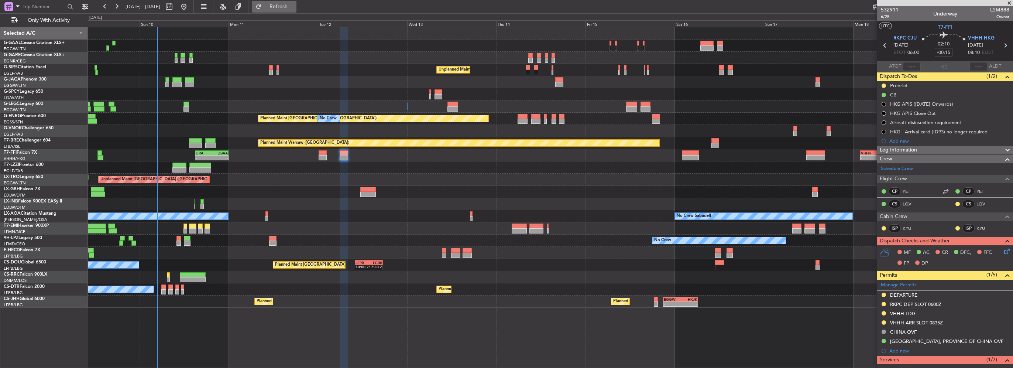
click at [294, 7] on span "Refresh" at bounding box center [278, 6] width 31 height 5
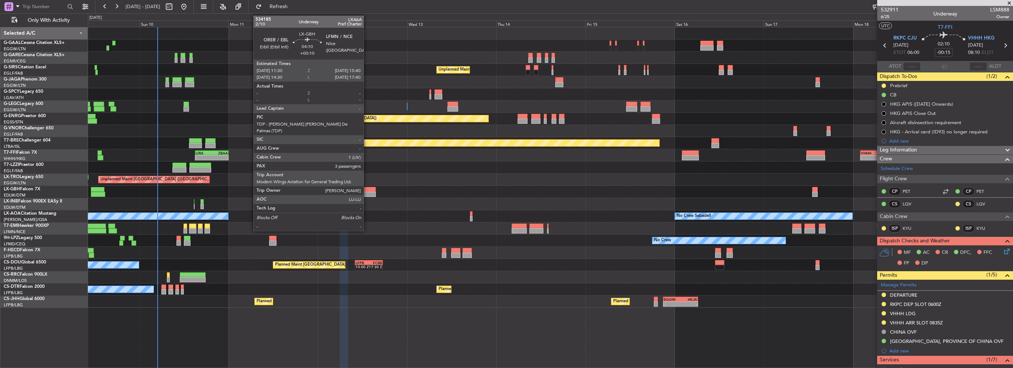
click at [367, 191] on div at bounding box center [368, 189] width 16 height 5
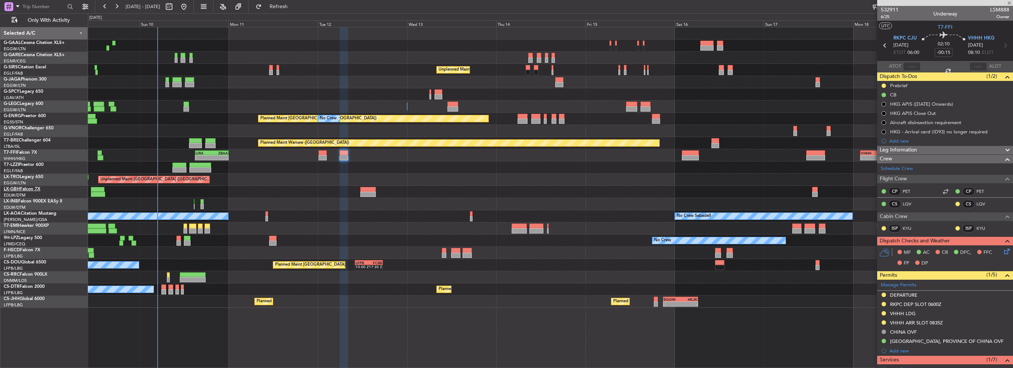
type input "+00:10"
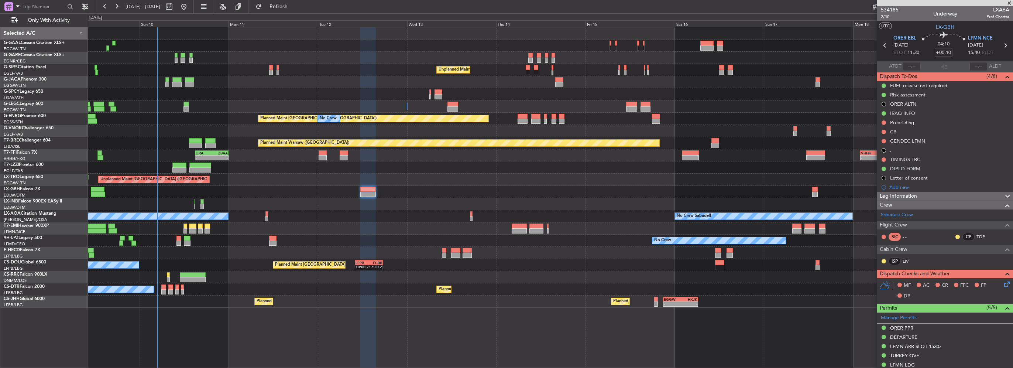
click at [909, 196] on span "Leg Information" at bounding box center [898, 196] width 37 height 8
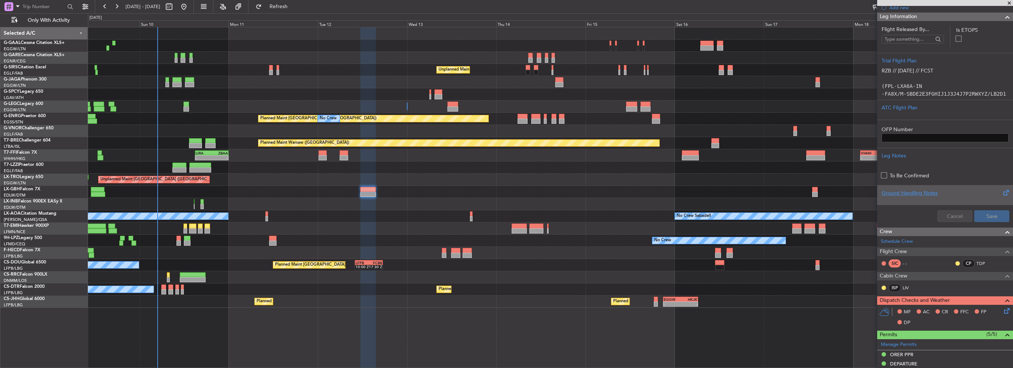
scroll to position [185, 0]
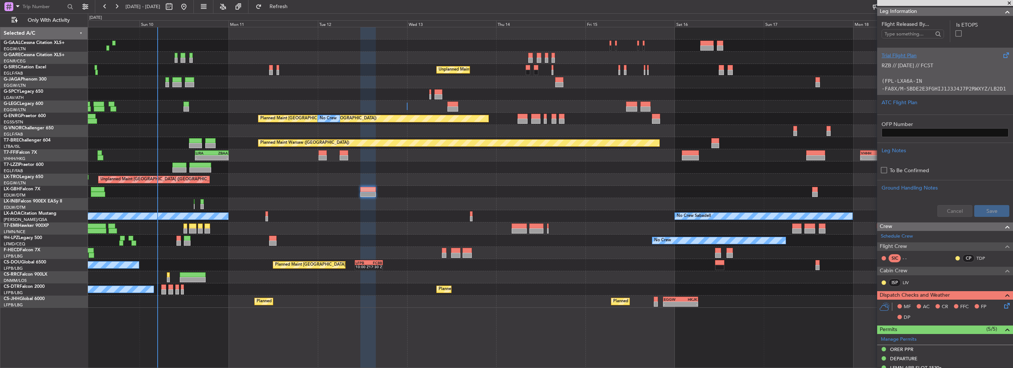
click at [923, 82] on p "(FPL-LXA6A-IN" at bounding box center [945, 81] width 127 height 8
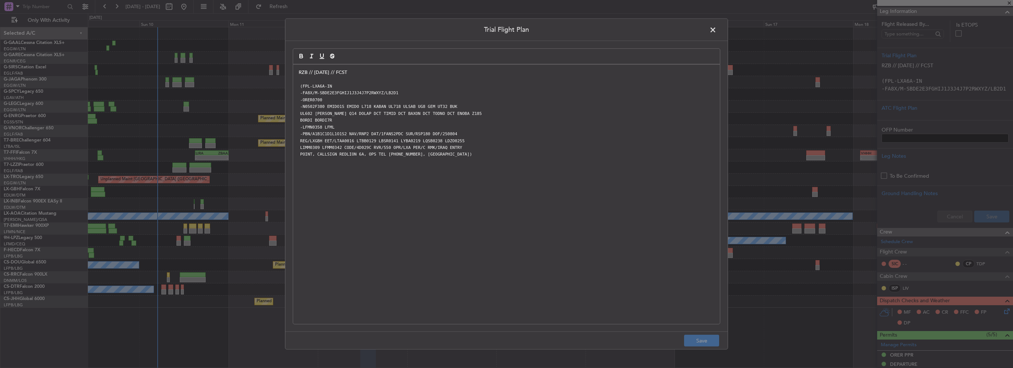
click at [717, 29] on span at bounding box center [717, 31] width 0 height 15
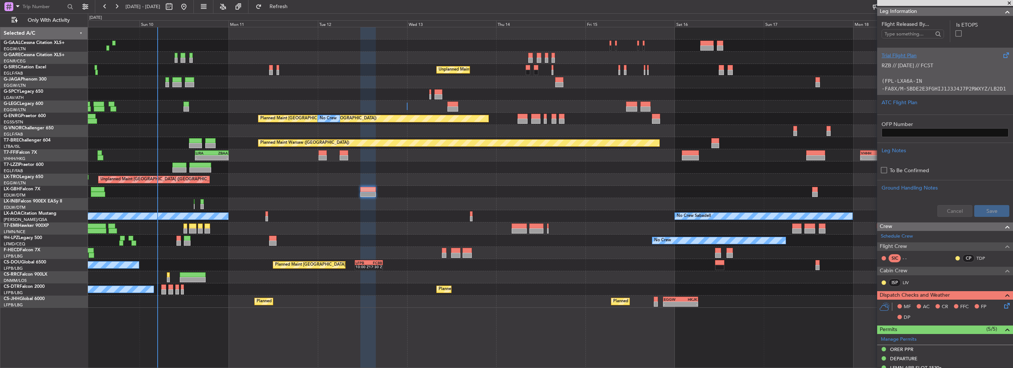
click at [911, 89] on code "-FA8X/M-SBDE2E3FGHIJ1J3J4J7P2RWXYZ/LB2D1" at bounding box center [944, 89] width 124 height 6
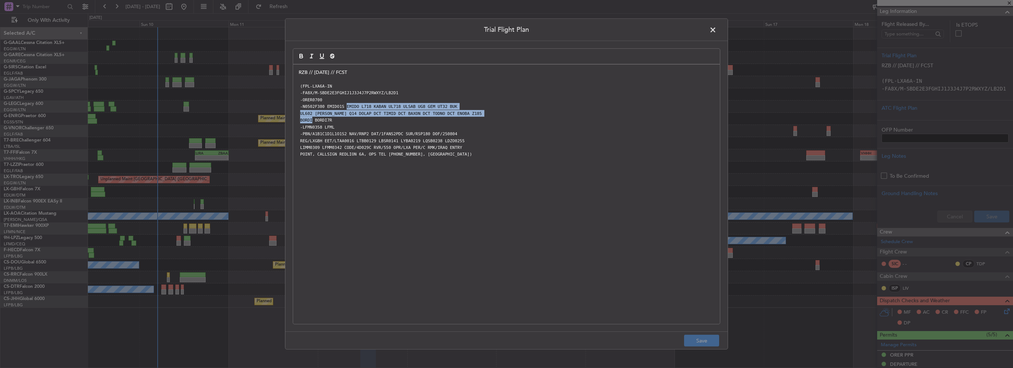
drag, startPoint x: 342, startPoint y: 106, endPoint x: 310, endPoint y: 122, distance: 35.5
click at [310, 122] on div "RZB // 04AUG // FCST (FPL-LXA6A-IN -FA8X/M-SBDE2E3FGHIJ1J3J4J7P2RWXYZ/LB2D1 -OR…" at bounding box center [506, 194] width 427 height 259
copy div "EMIDO L718 KABAN UL718 ULSAB UG8 GEM UT32 BUK UL602 MAKOL Q14 DOLAP DCT TIMID D…"
drag, startPoint x: 712, startPoint y: 29, endPoint x: 705, endPoint y: 30, distance: 7.1
click at [717, 29] on span at bounding box center [717, 31] width 0 height 15
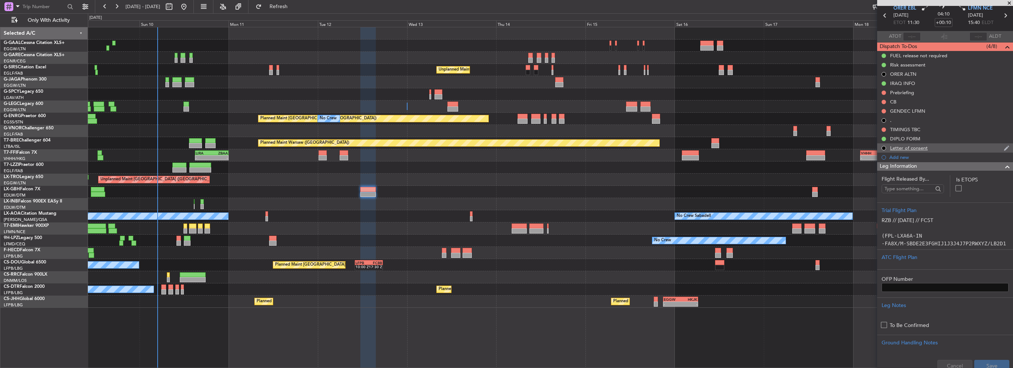
scroll to position [0, 0]
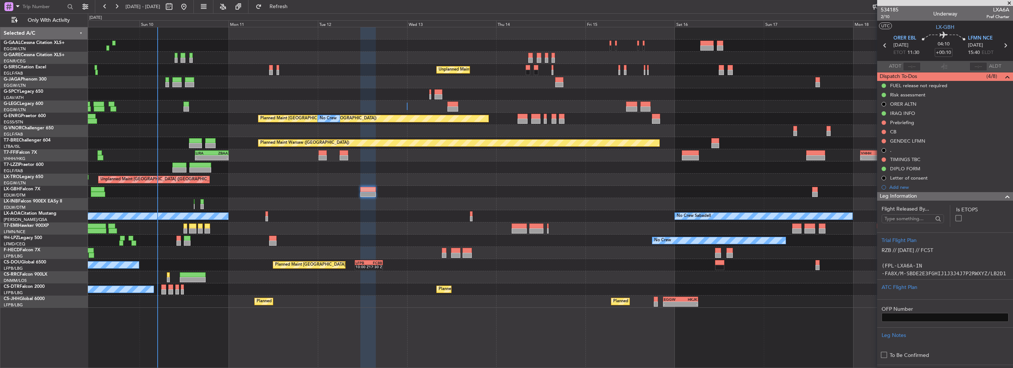
click at [1003, 197] on span at bounding box center [1007, 196] width 9 height 9
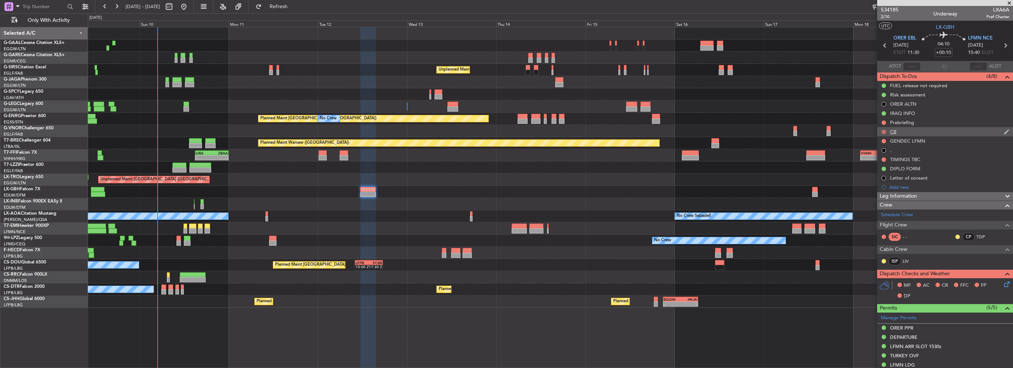
click at [883, 131] on button at bounding box center [884, 132] width 4 height 4
click at [884, 165] on span "Completed" at bounding box center [887, 164] width 24 height 7
click at [883, 123] on button at bounding box center [884, 122] width 4 height 4
click at [886, 145] on span "In Progress" at bounding box center [887, 143] width 25 height 7
click at [901, 214] on link "Schedule Crew" at bounding box center [897, 214] width 32 height 7
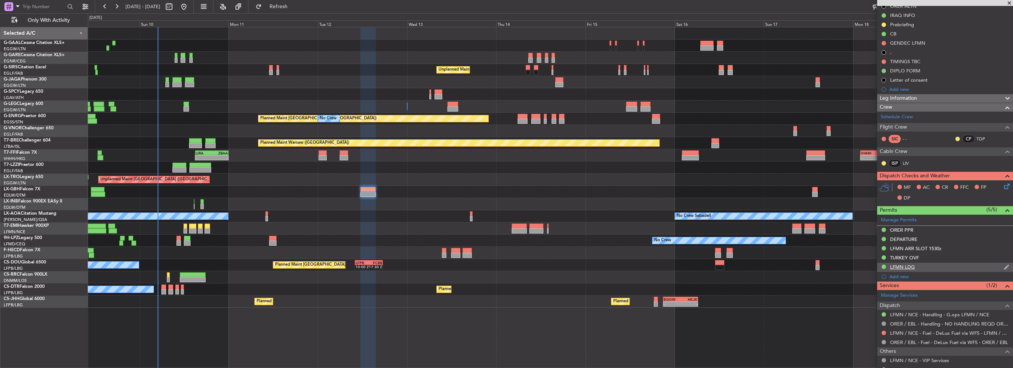
scroll to position [111, 0]
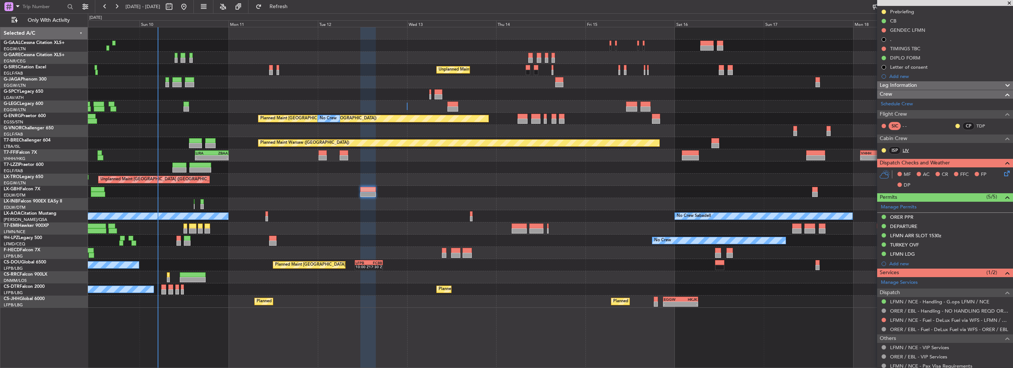
click at [907, 148] on link "LIV" at bounding box center [911, 150] width 17 height 7
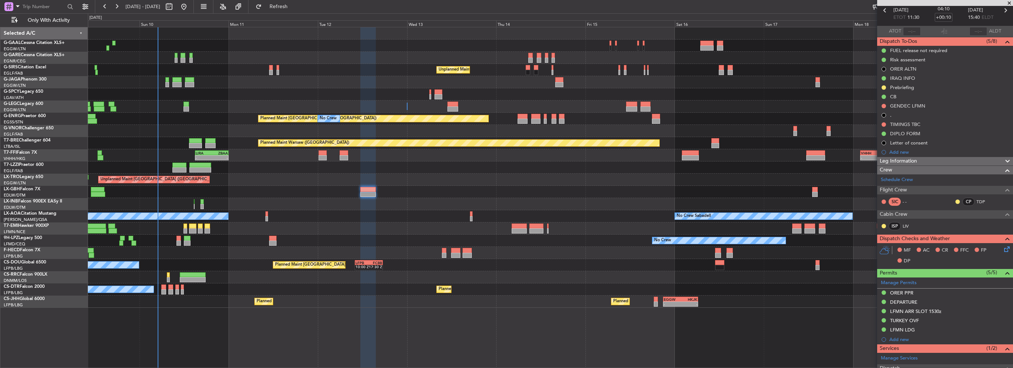
scroll to position [0, 0]
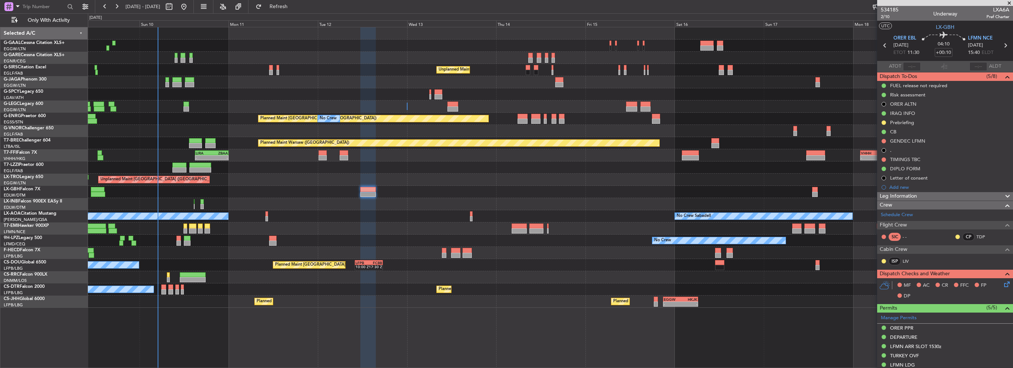
click at [924, 198] on div "Leg Information" at bounding box center [945, 196] width 136 height 8
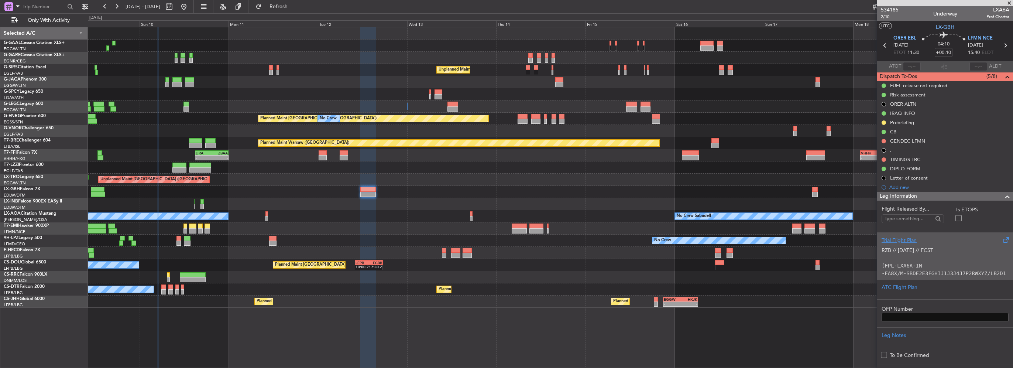
click at [903, 256] on p at bounding box center [945, 258] width 127 height 8
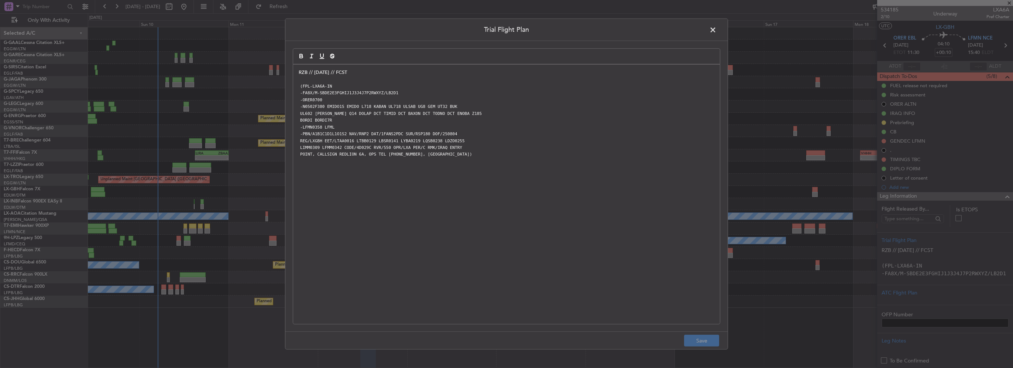
click at [298, 72] on div "RZB // 04AUG // FCST (FPL-LXA6A-IN -FA8X/M-SBDE2E3FGHIJ1J3J4J7P2RWXYZ/LB2D1 -OR…" at bounding box center [506, 194] width 427 height 259
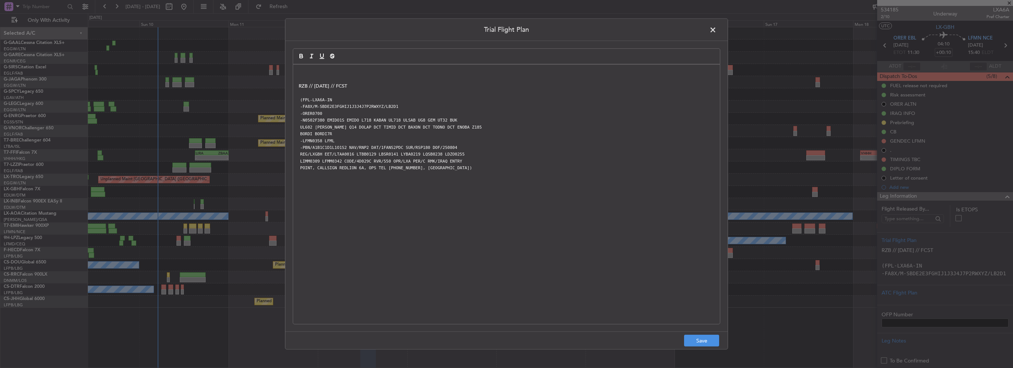
drag, startPoint x: 298, startPoint y: 68, endPoint x: 303, endPoint y: 70, distance: 4.8
click at [301, 68] on div "RZB // 04AUG // FCST (FPL-LXA6A-IN -FA8X/M-SBDE2E3FGHIJ1J3J4J7P2RWXYZ/LB2D1 -OR…" at bounding box center [506, 194] width 427 height 259
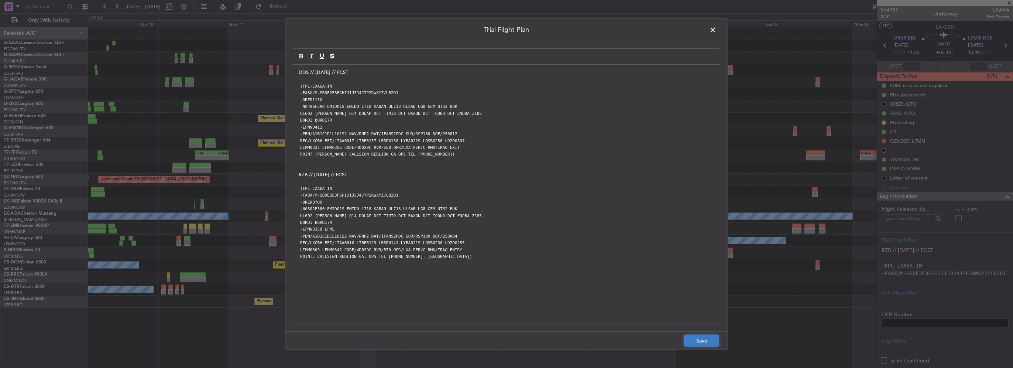
click at [696, 341] on button "Save" at bounding box center [701, 340] width 35 height 12
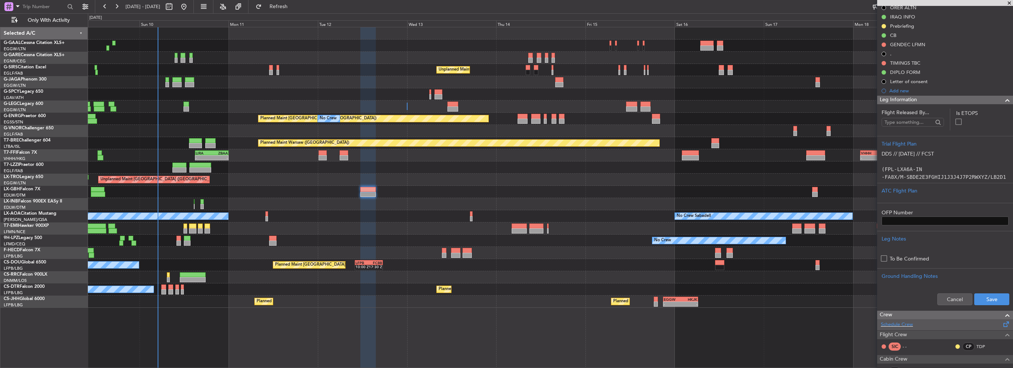
scroll to position [111, 0]
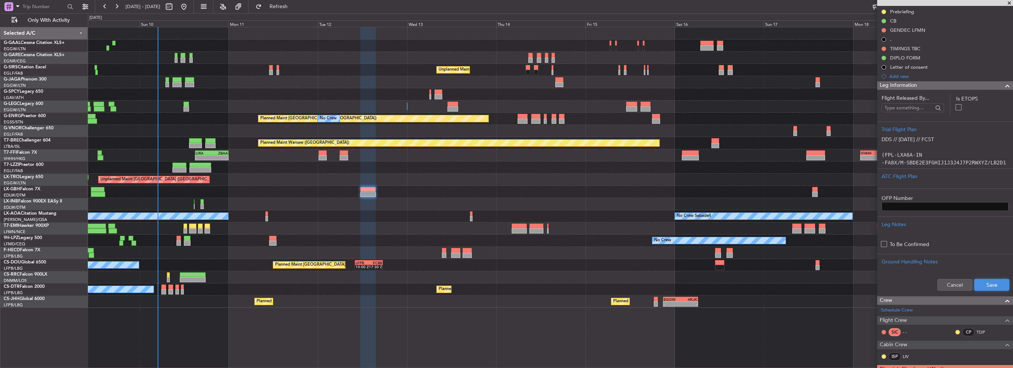
click at [994, 281] on button "Save" at bounding box center [991, 285] width 35 height 12
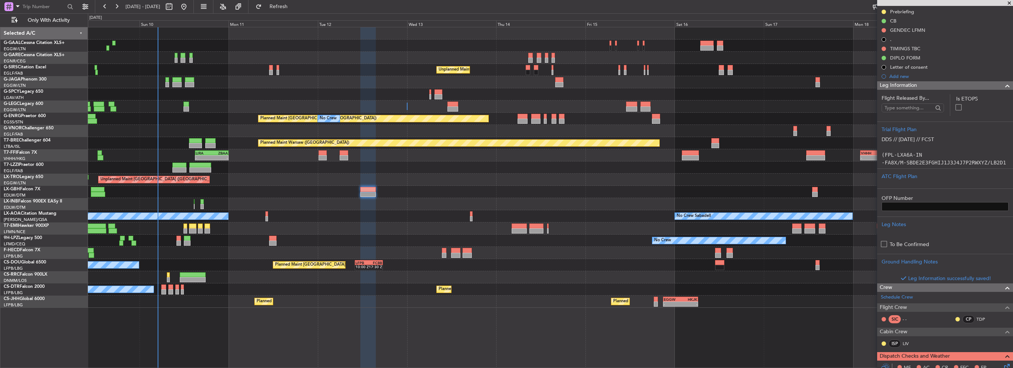
click at [1003, 87] on span at bounding box center [1007, 85] width 9 height 9
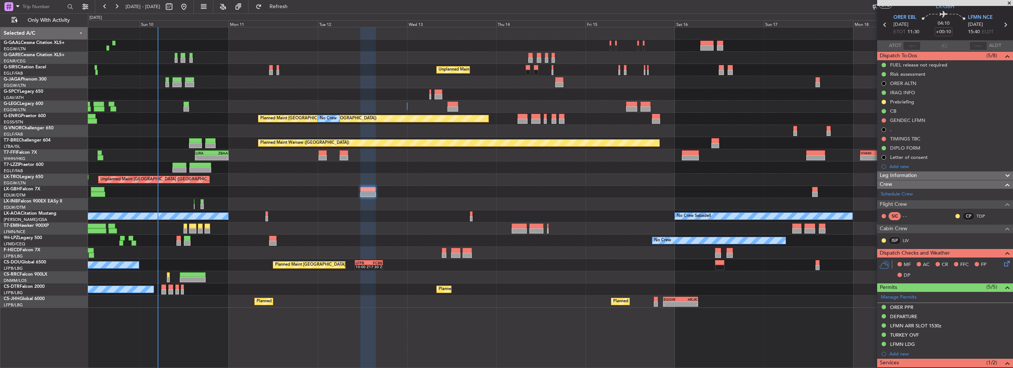
scroll to position [0, 0]
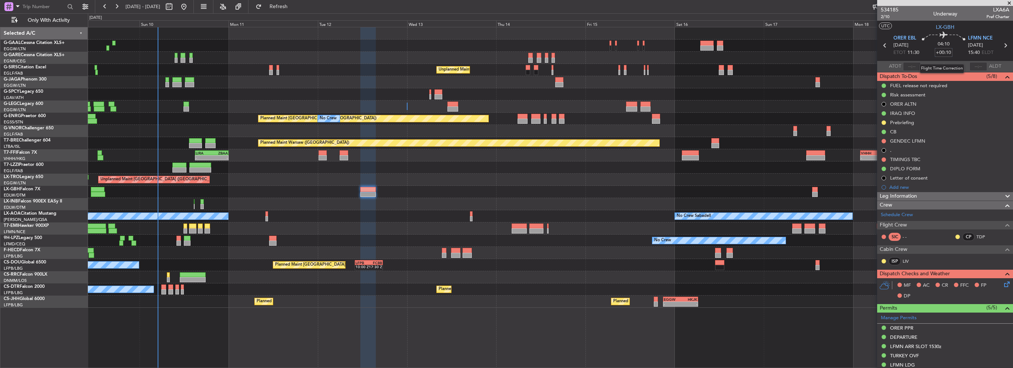
click at [948, 52] on input "+00:10" at bounding box center [944, 52] width 18 height 9
click at [948, 53] on input "+00:10" at bounding box center [944, 52] width 18 height 9
type input "+00:15"
click at [1003, 285] on icon at bounding box center [1006, 283] width 6 height 6
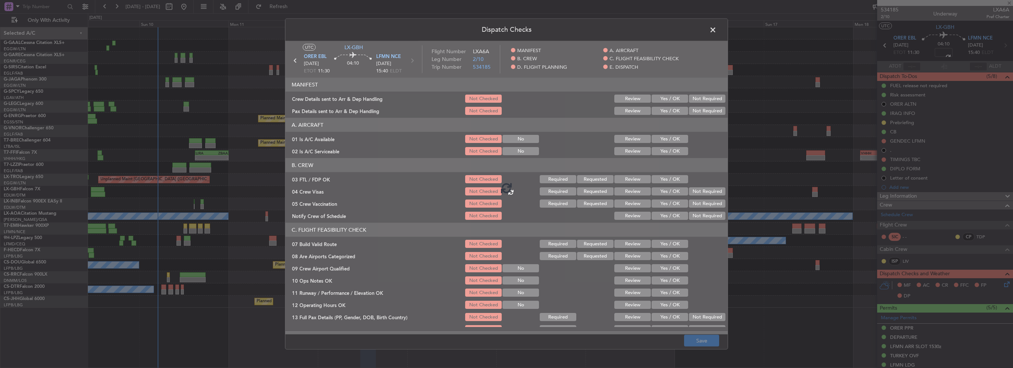
type input "+00:15"
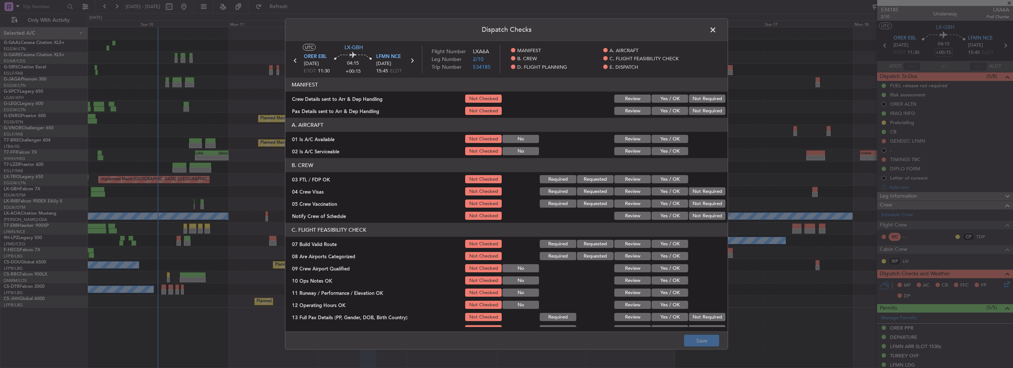
click at [674, 135] on button "Yes / OK" at bounding box center [670, 139] width 37 height 8
click at [671, 152] on button "Yes / OK" at bounding box center [670, 151] width 37 height 8
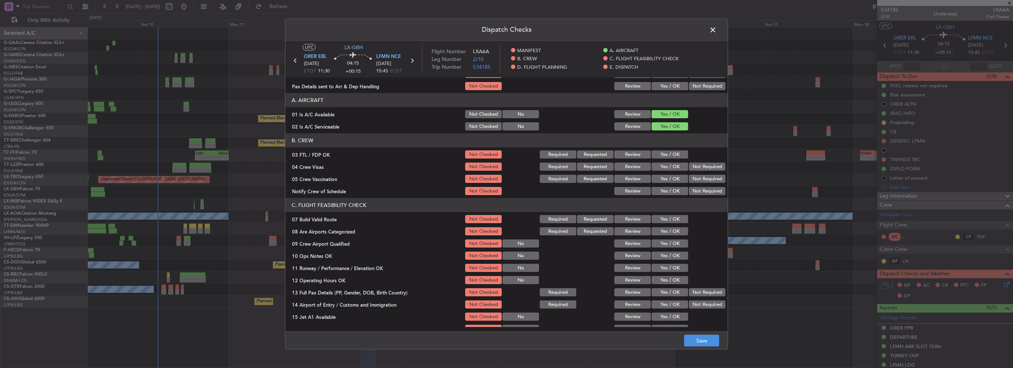
scroll to position [37, 0]
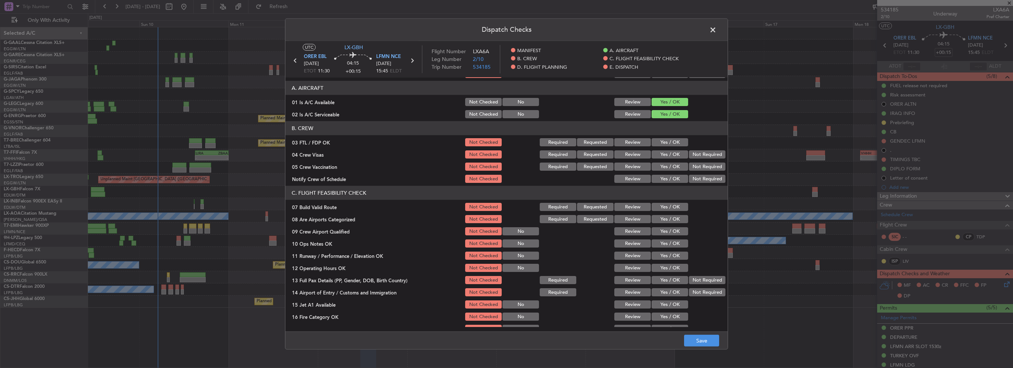
click at [666, 139] on button "Yes / OK" at bounding box center [670, 142] width 37 height 8
click at [693, 154] on button "Not Required" at bounding box center [707, 154] width 37 height 8
click at [690, 161] on section "B. CREW 03 FTL / FDP OK Not Checked Required Requested Review Yes / OK 04 Crew …" at bounding box center [506, 152] width 442 height 63
click at [695, 167] on button "Not Required" at bounding box center [707, 166] width 37 height 8
drag, startPoint x: 670, startPoint y: 178, endPoint x: 660, endPoint y: 231, distance: 53.8
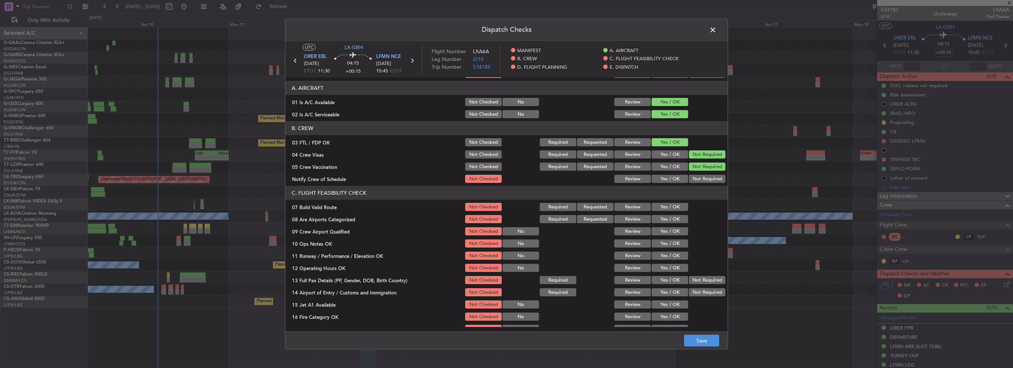
click at [670, 179] on button "Yes / OK" at bounding box center [670, 179] width 37 height 8
click at [667, 206] on button "Yes / OK" at bounding box center [670, 207] width 37 height 8
click at [667, 223] on div "Yes / OK" at bounding box center [668, 219] width 37 height 10
click at [672, 223] on div "Yes / OK" at bounding box center [668, 219] width 37 height 10
click at [669, 220] on button "Yes / OK" at bounding box center [670, 219] width 37 height 8
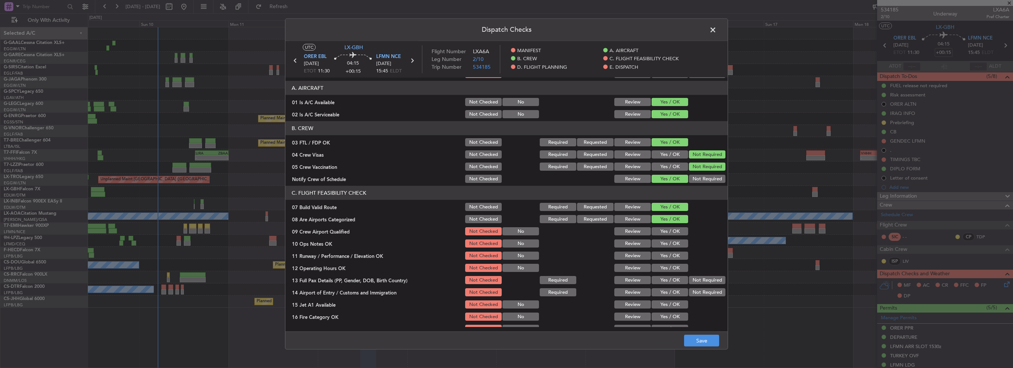
drag, startPoint x: 669, startPoint y: 231, endPoint x: 674, endPoint y: 240, distance: 9.8
click at [669, 231] on button "Yes / OK" at bounding box center [670, 231] width 37 height 8
click at [674, 241] on button "Yes / OK" at bounding box center [670, 243] width 37 height 8
drag, startPoint x: 674, startPoint y: 257, endPoint x: 673, endPoint y: 269, distance: 11.5
click at [673, 258] on button "Yes / OK" at bounding box center [670, 255] width 37 height 8
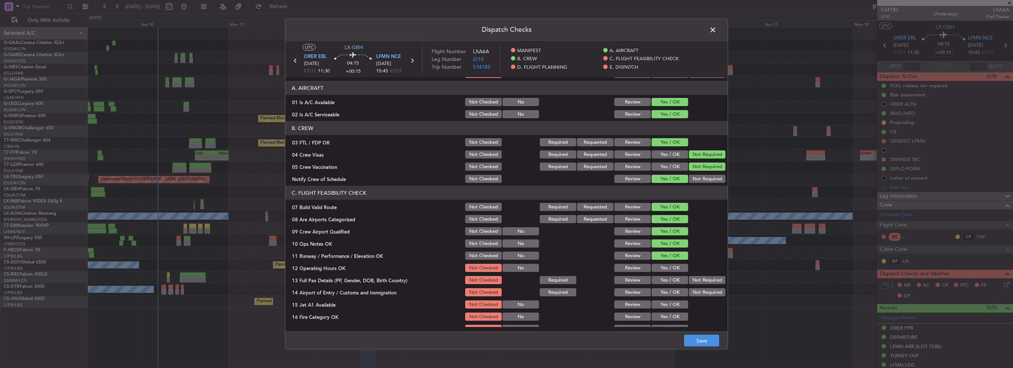
click at [674, 271] on button "Yes / OK" at bounding box center [670, 268] width 37 height 8
click at [676, 286] on section "C. FLIGHT FEASIBILITY CHECK 07 Build Valid Route Not Checked Required Requested…" at bounding box center [506, 284] width 442 height 197
click at [673, 281] on button "Yes / OK" at bounding box center [670, 280] width 37 height 8
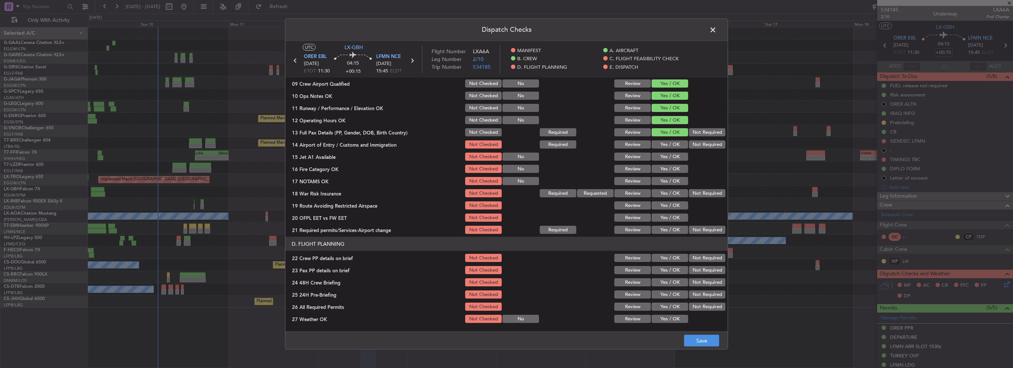
click at [673, 141] on button "Yes / OK" at bounding box center [670, 144] width 37 height 8
click at [672, 157] on button "Yes / OK" at bounding box center [670, 156] width 37 height 8
click at [672, 171] on button "Yes / OK" at bounding box center [670, 169] width 37 height 8
drag, startPoint x: 671, startPoint y: 185, endPoint x: 673, endPoint y: 196, distance: 11.7
click at [670, 185] on div "Yes / OK" at bounding box center [668, 181] width 37 height 10
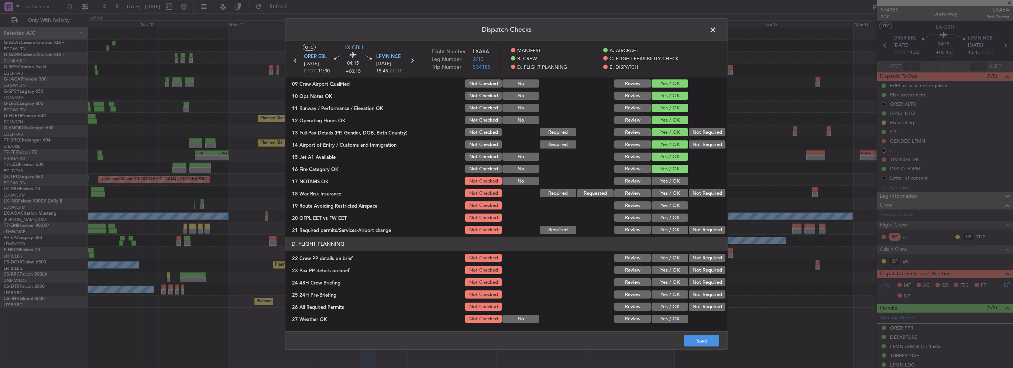
click at [670, 180] on button "Yes / OK" at bounding box center [670, 181] width 37 height 8
click at [667, 194] on button "Yes / OK" at bounding box center [670, 193] width 37 height 8
click at [671, 212] on section "C. FLIGHT FEASIBILITY CHECK 07 Build Valid Route Not Checked Required Requested…" at bounding box center [506, 136] width 442 height 197
click at [673, 207] on button "Yes / OK" at bounding box center [670, 205] width 37 height 8
drag, startPoint x: 671, startPoint y: 218, endPoint x: 671, endPoint y: 229, distance: 10.7
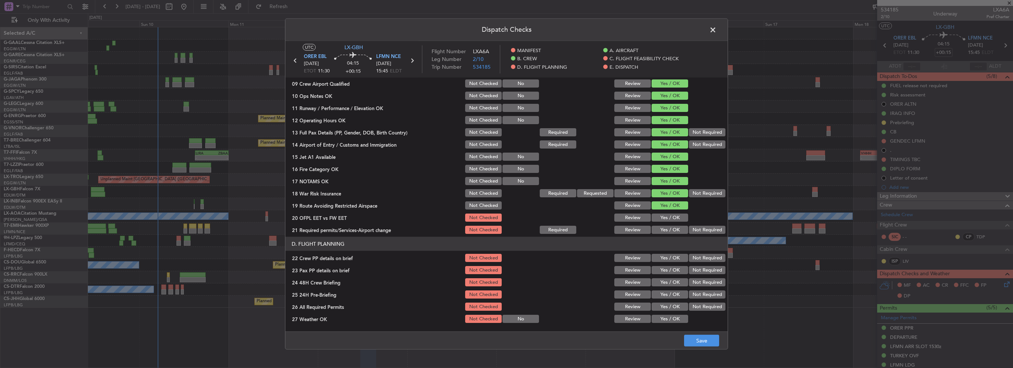
click at [671, 219] on button "Yes / OK" at bounding box center [670, 217] width 37 height 8
click at [671, 229] on button "Yes / OK" at bounding box center [670, 230] width 37 height 8
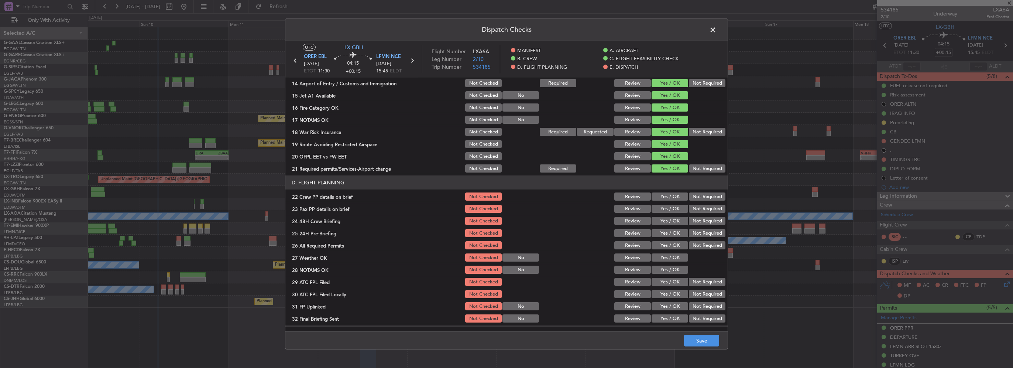
scroll to position [258, 0]
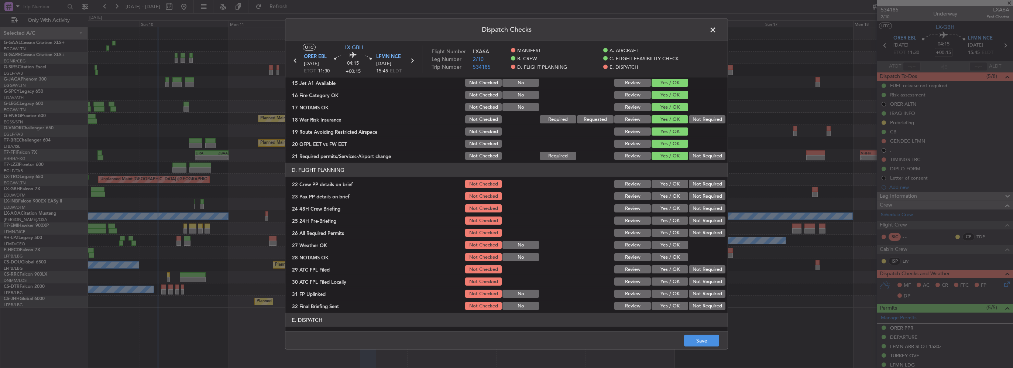
click at [673, 185] on button "Yes / OK" at bounding box center [670, 184] width 37 height 8
click at [673, 195] on button "Yes / OK" at bounding box center [670, 196] width 37 height 8
click at [675, 210] on button "Yes / OK" at bounding box center [670, 208] width 37 height 8
click at [700, 219] on button "Not Required" at bounding box center [707, 220] width 37 height 8
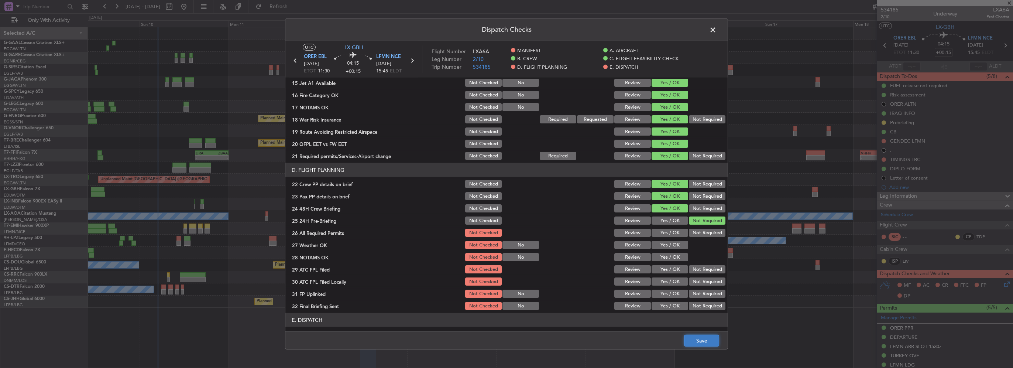
click at [705, 339] on button "Save" at bounding box center [701, 340] width 35 height 12
click at [720, 28] on header "Dispatch Checks" at bounding box center [506, 30] width 442 height 22
click at [717, 30] on span at bounding box center [717, 31] width 0 height 15
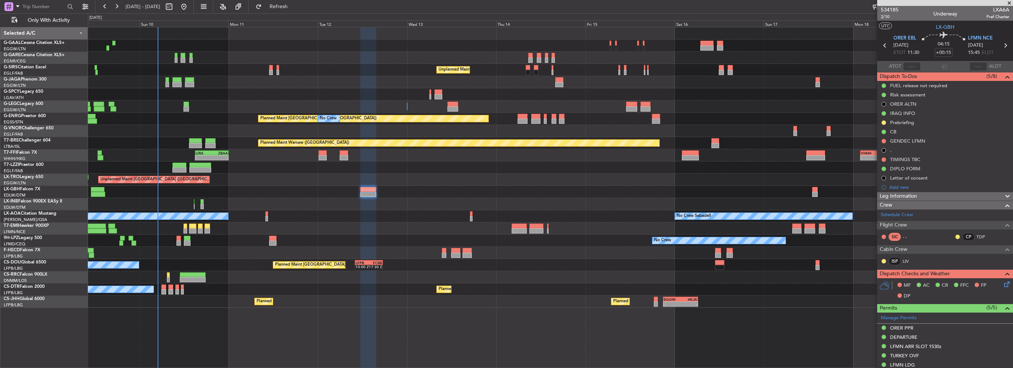
click at [902, 186] on div "Add new" at bounding box center [949, 187] width 120 height 6
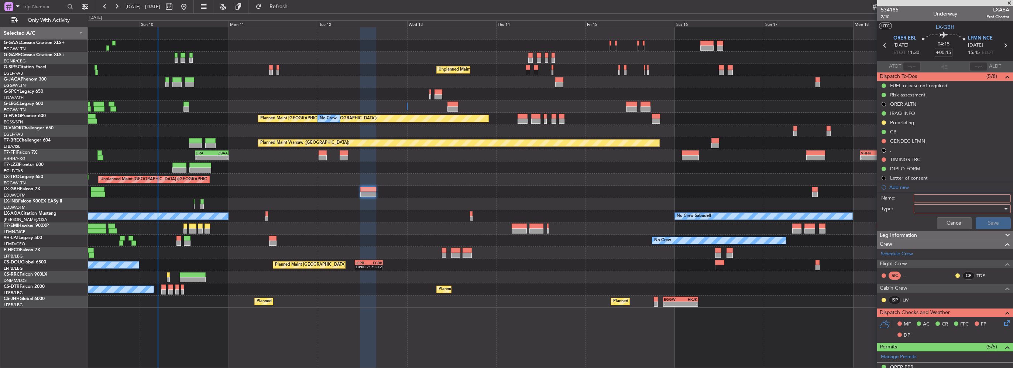
click at [943, 197] on input "Name:" at bounding box center [962, 198] width 97 height 8
type input "NWA SIC"
click at [932, 207] on div at bounding box center [960, 208] width 86 height 11
click at [925, 225] on span "Generic" at bounding box center [958, 222] width 86 height 11
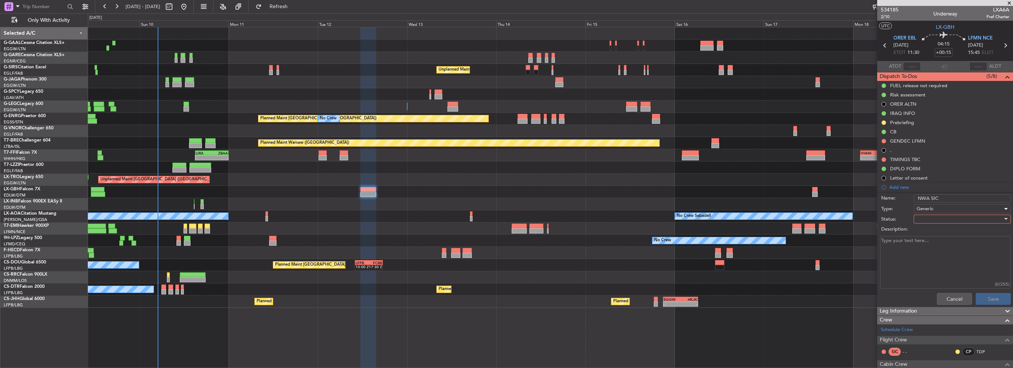
click at [925, 219] on div at bounding box center [960, 218] width 86 height 11
click at [930, 246] on span "In Progress" at bounding box center [958, 244] width 86 height 11
click at [989, 296] on button "Save" at bounding box center [993, 299] width 35 height 12
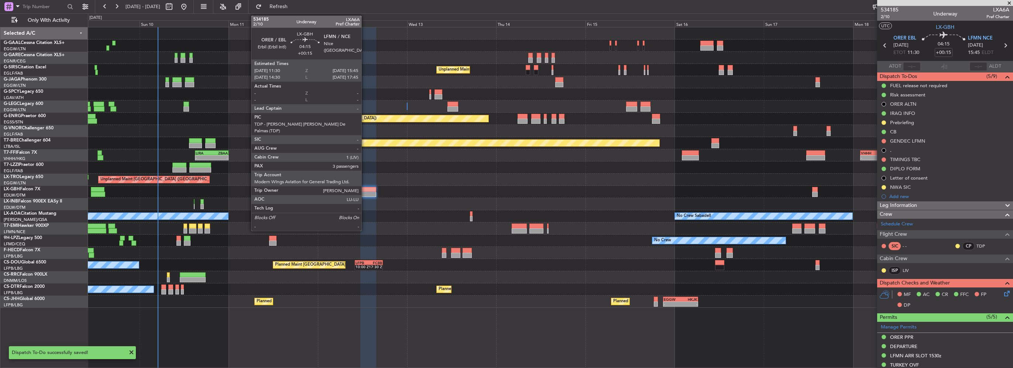
click at [365, 190] on div at bounding box center [368, 189] width 16 height 5
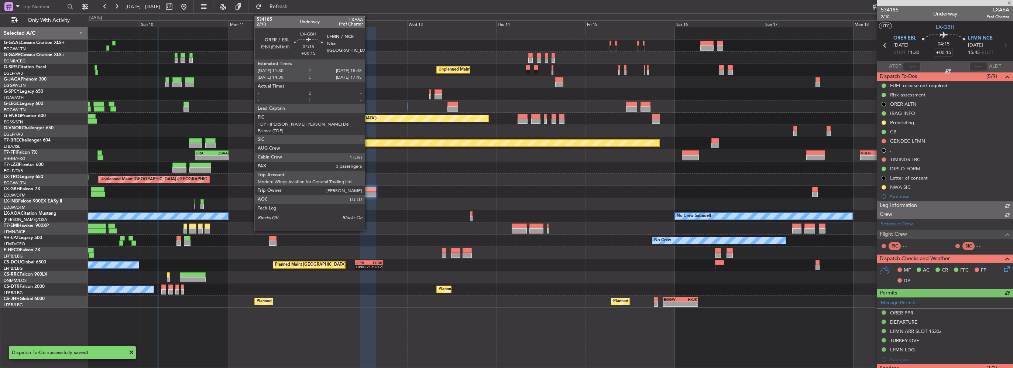
click at [368, 192] on div at bounding box center [368, 194] width 16 height 5
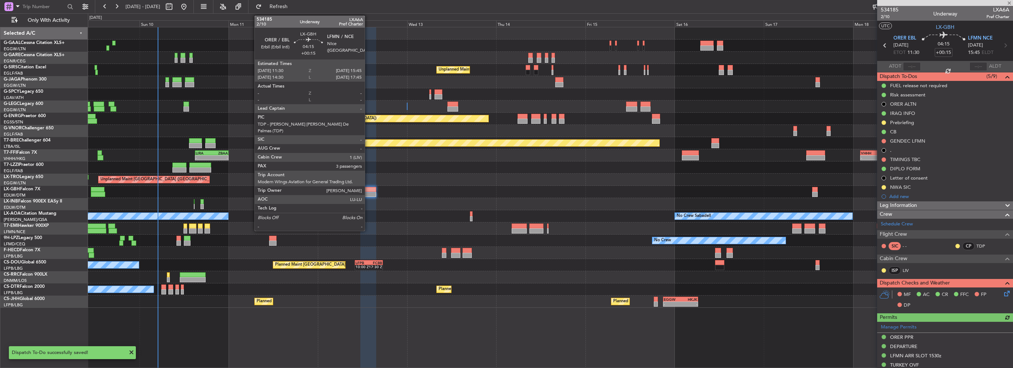
click at [368, 192] on div at bounding box center [368, 194] width 16 height 5
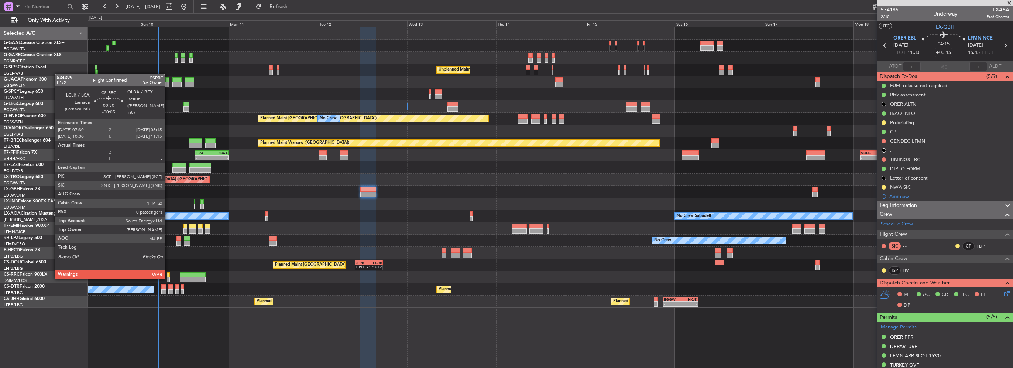
click at [168, 277] on div at bounding box center [168, 279] width 3 height 5
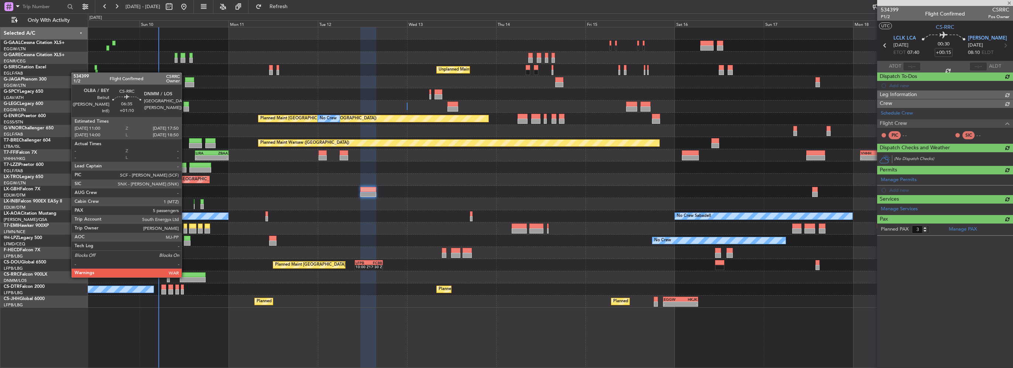
type input "-00:05"
type input "0"
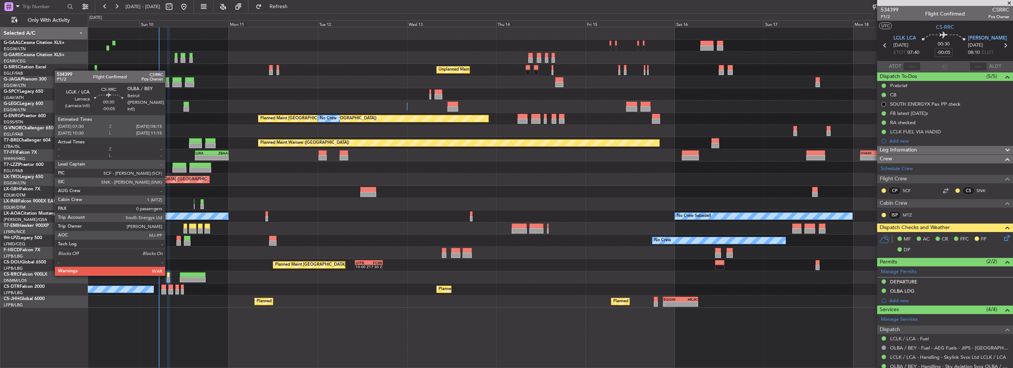
click at [168, 274] on div at bounding box center [168, 274] width 3 height 5
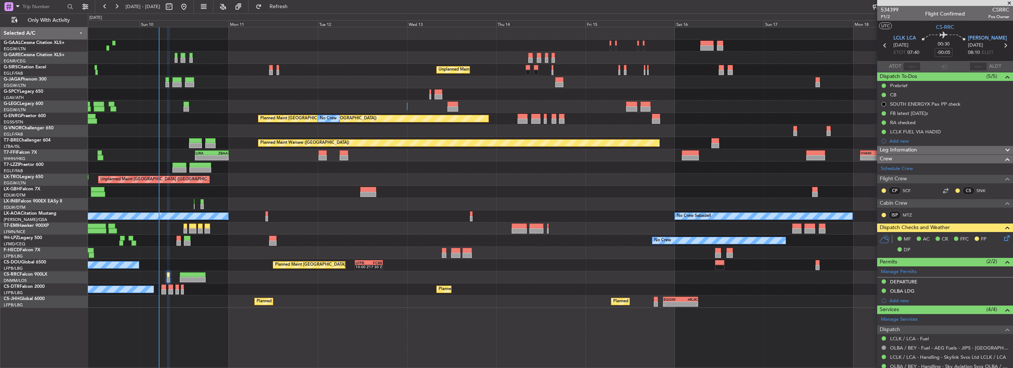
click at [1003, 237] on icon at bounding box center [1006, 237] width 6 height 6
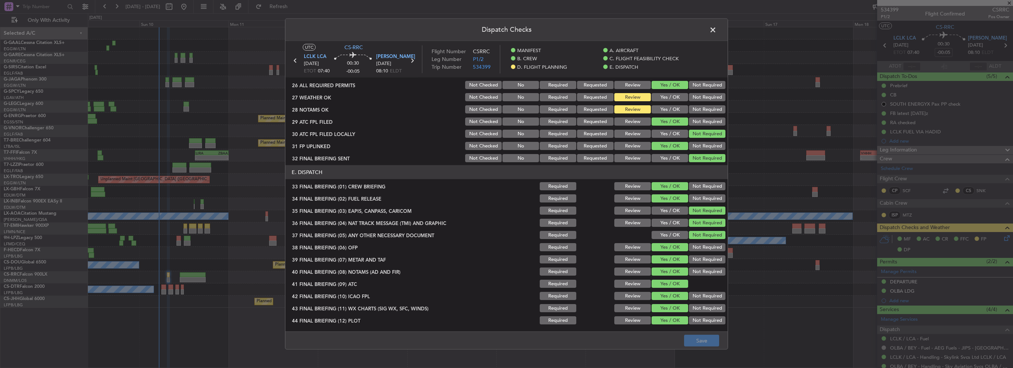
scroll to position [307, 0]
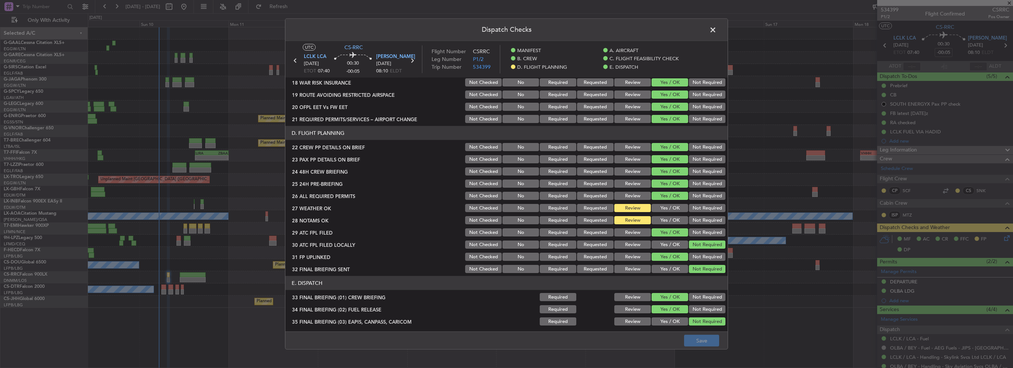
click at [667, 210] on button "Yes / OK" at bounding box center [670, 208] width 37 height 8
click at [669, 217] on button "Yes / OK" at bounding box center [670, 220] width 37 height 8
click at [701, 343] on button "Save" at bounding box center [701, 340] width 35 height 12
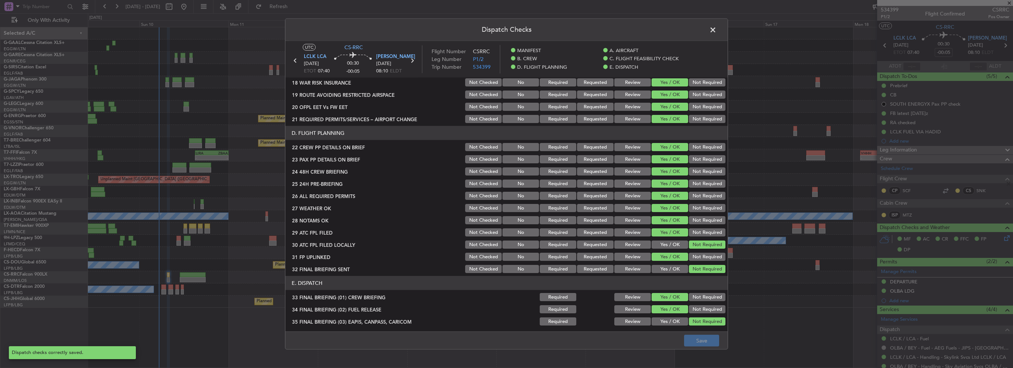
click at [717, 29] on span at bounding box center [717, 31] width 0 height 15
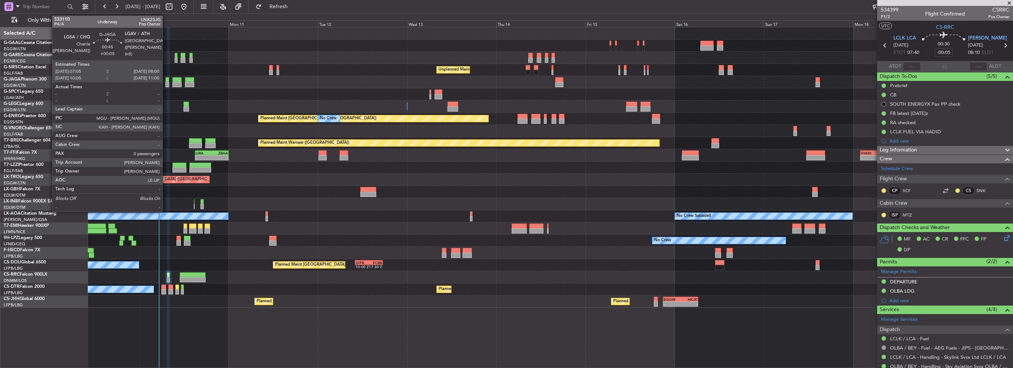
click at [166, 84] on div at bounding box center [167, 84] width 4 height 5
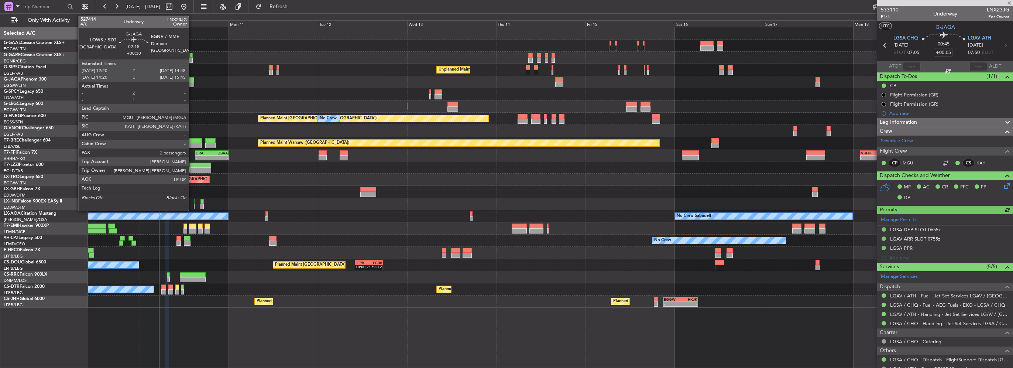
click at [192, 84] on div at bounding box center [189, 84] width 9 height 5
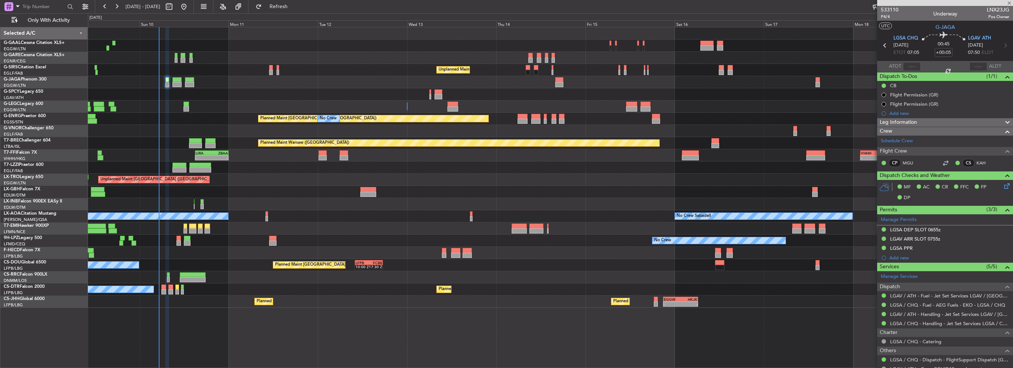
type input "+00:30"
type input "2"
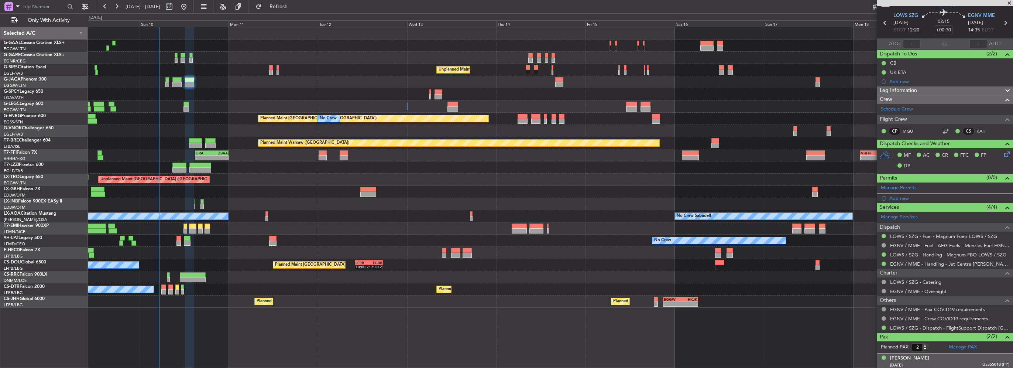
scroll to position [0, 0]
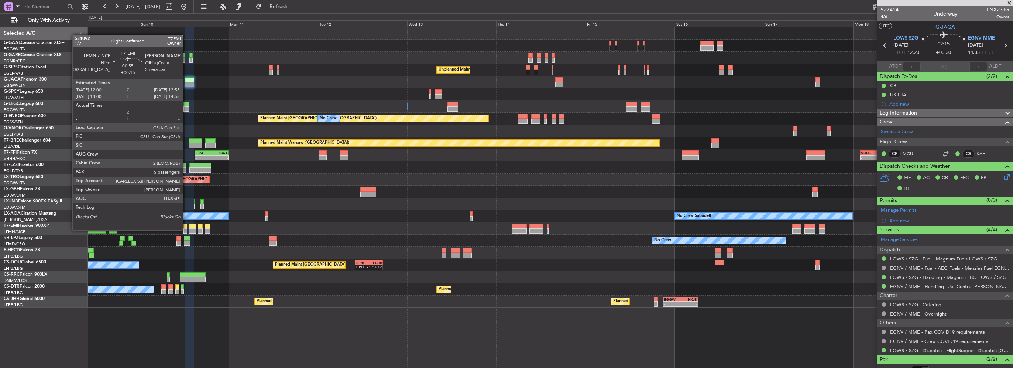
click at [186, 229] on div at bounding box center [185, 230] width 4 height 5
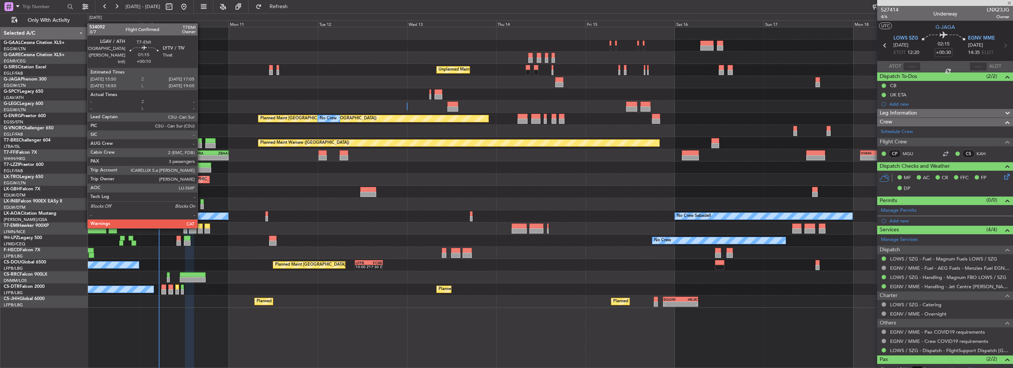
type input "+00:15"
type input "5"
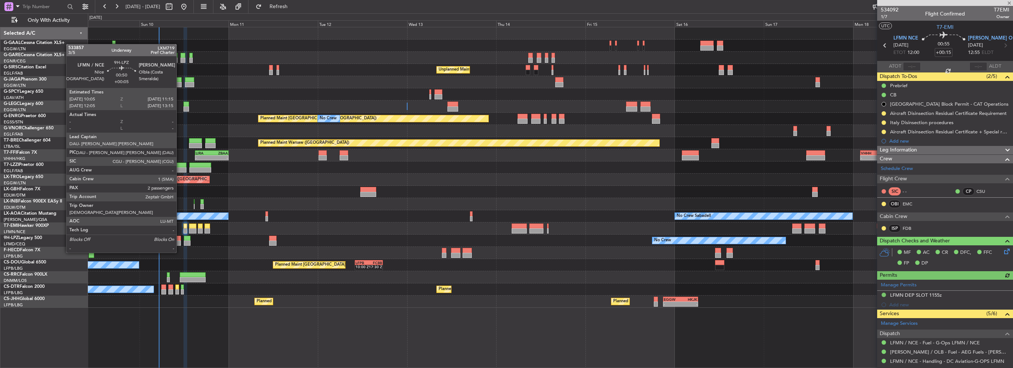
click at [180, 239] on div at bounding box center [178, 238] width 4 height 5
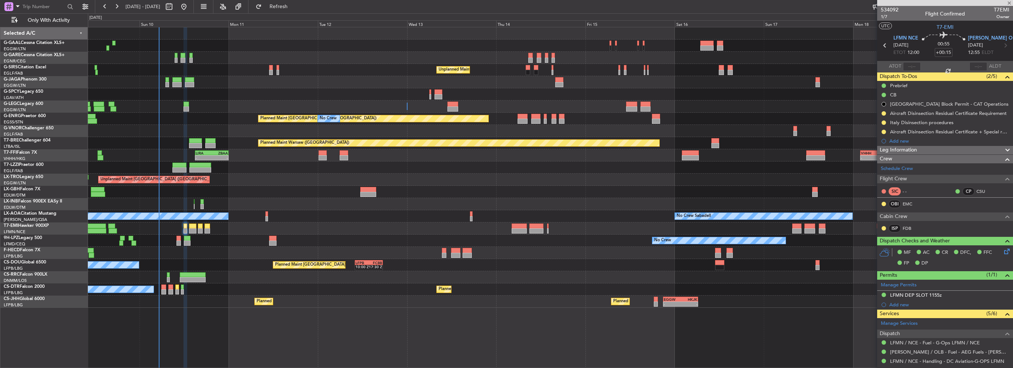
type input "+00:05"
type input "2"
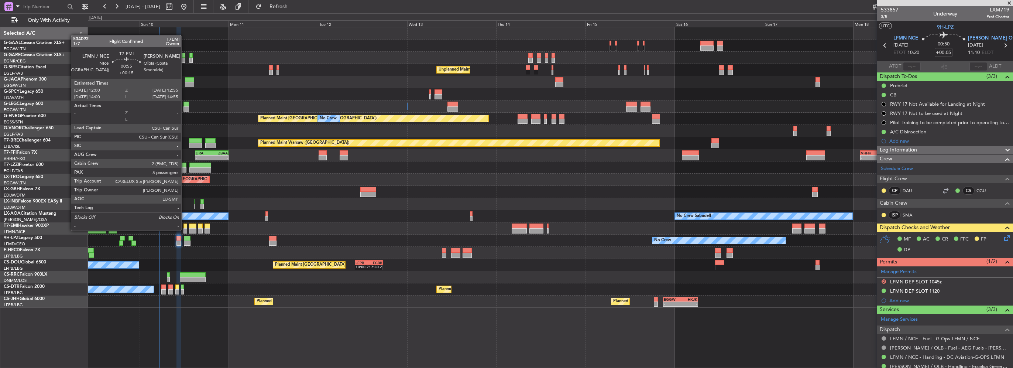
click at [185, 230] on div at bounding box center [185, 230] width 4 height 5
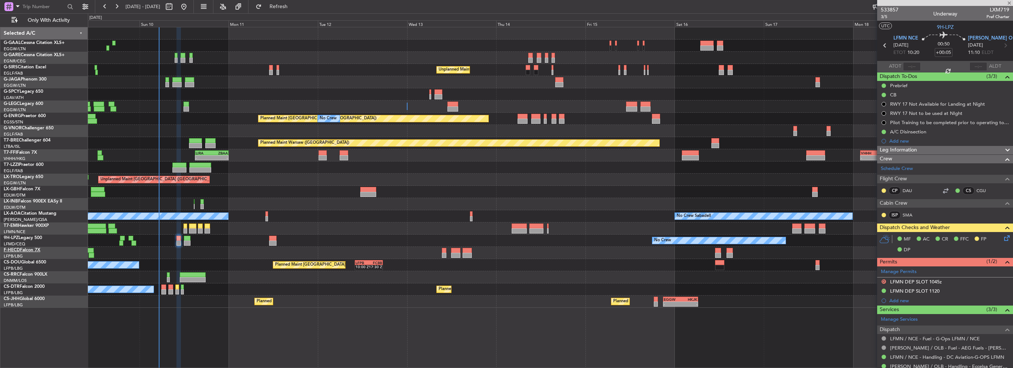
type input "+00:15"
type input "5"
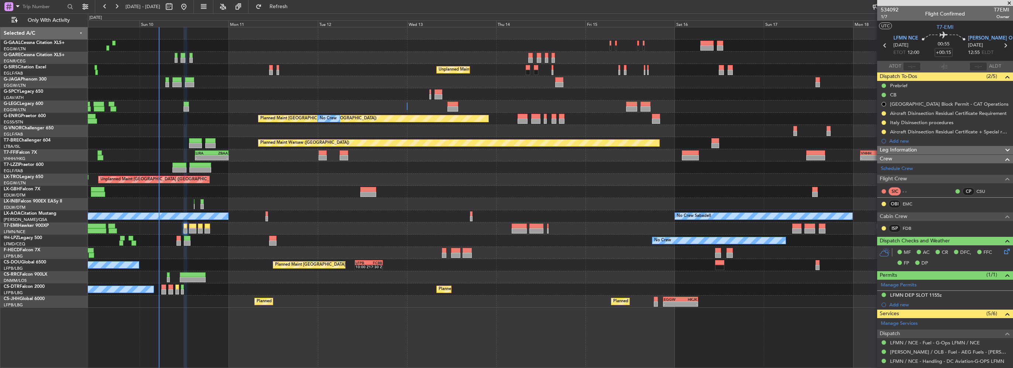
click at [195, 227] on div at bounding box center [192, 225] width 7 height 5
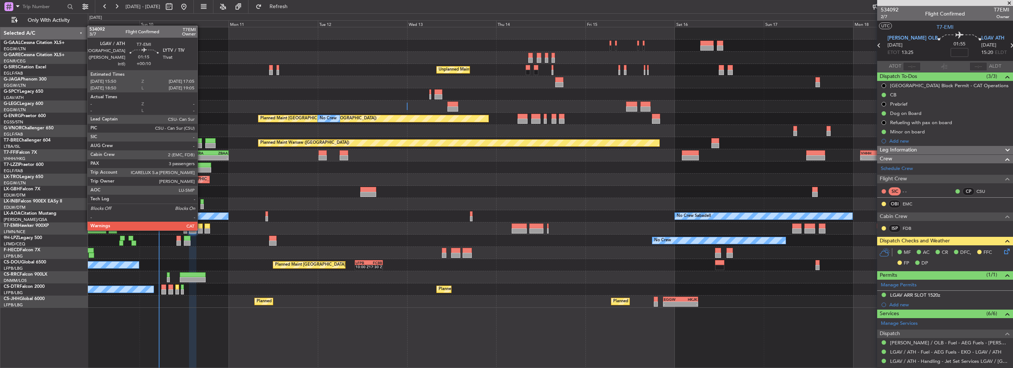
click at [201, 230] on div at bounding box center [200, 230] width 5 height 5
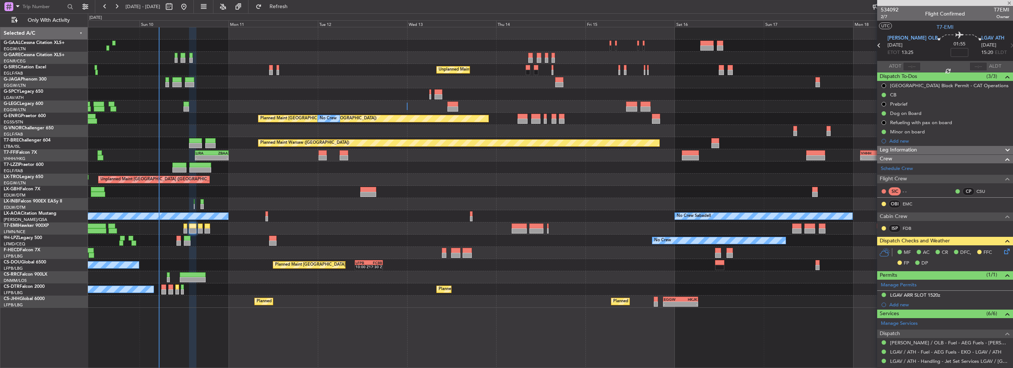
type input "+00:10"
type input "3"
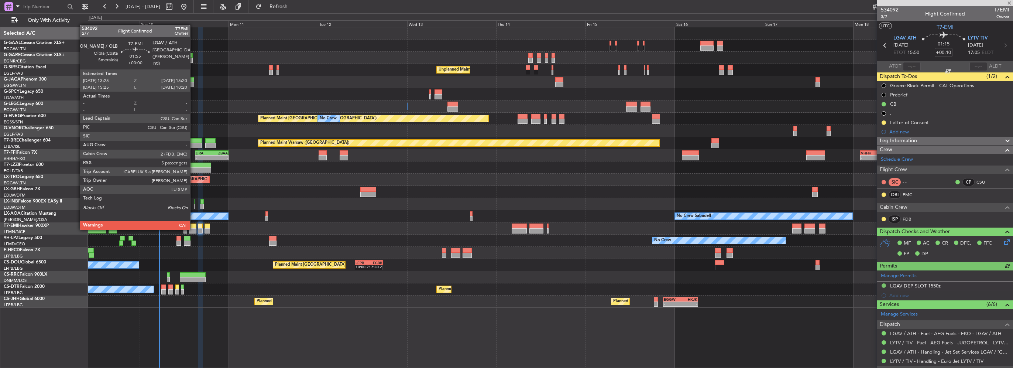
click at [193, 229] on div at bounding box center [192, 230] width 7 height 5
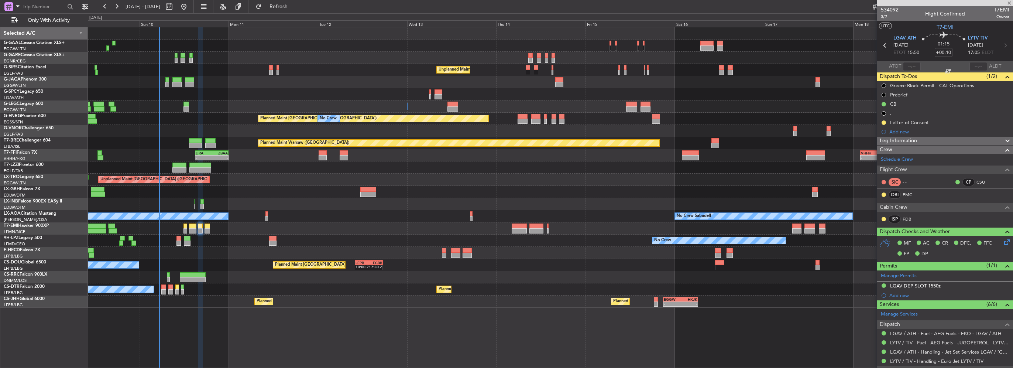
type input "5"
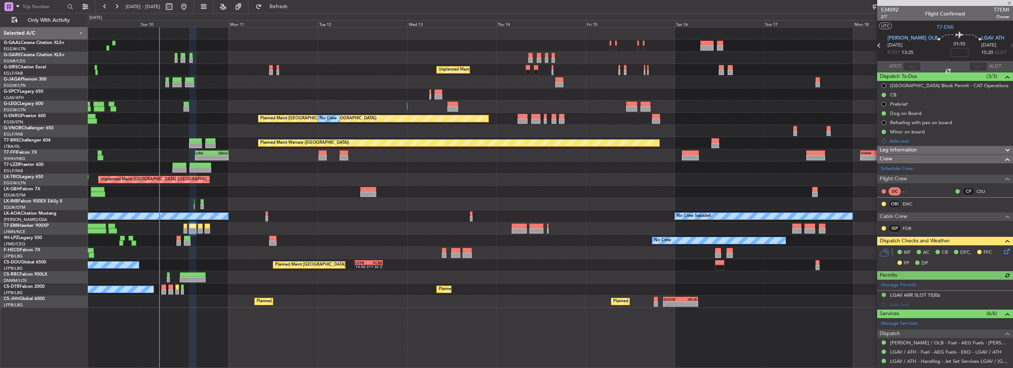
drag, startPoint x: 1004, startPoint y: 255, endPoint x: 1001, endPoint y: 252, distance: 4.4
click at [1003, 255] on div "MF AC CR DFC, FFC FP DP" at bounding box center [945, 257] width 136 height 25
click at [1003, 252] on icon at bounding box center [1006, 250] width 6 height 6
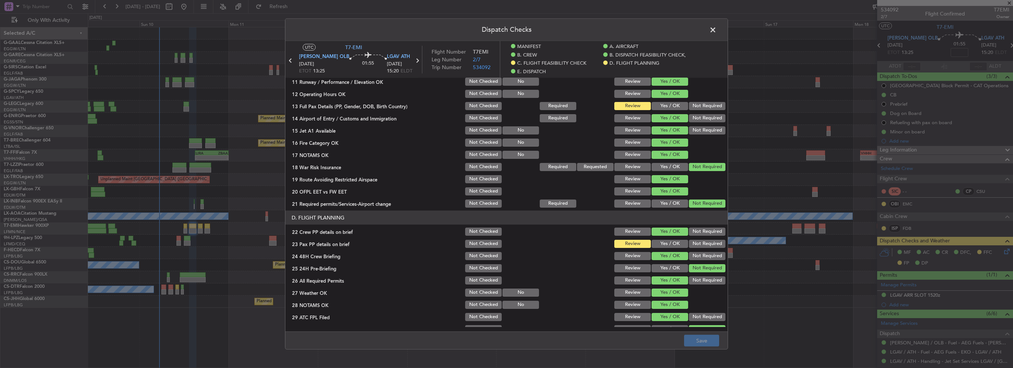
scroll to position [185, 0]
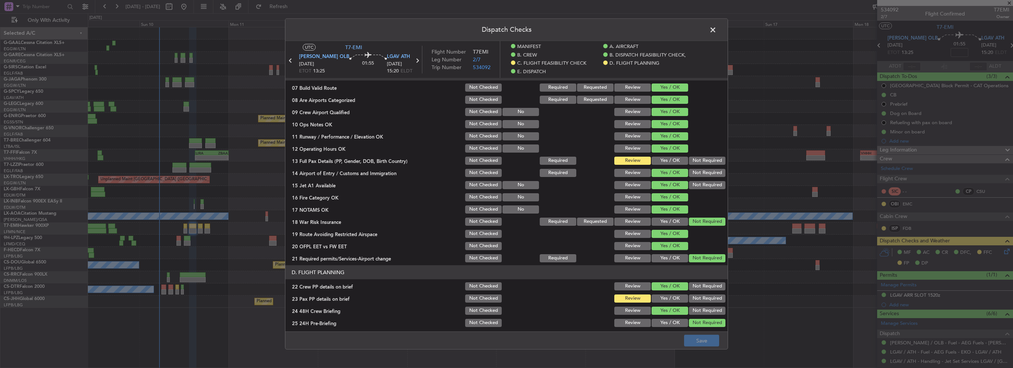
click at [717, 33] on span at bounding box center [717, 31] width 0 height 15
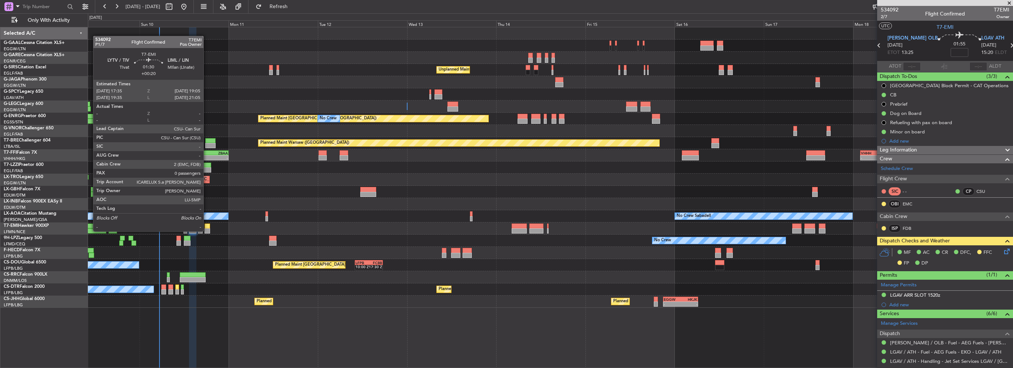
click at [207, 230] on div at bounding box center [208, 230] width 6 height 5
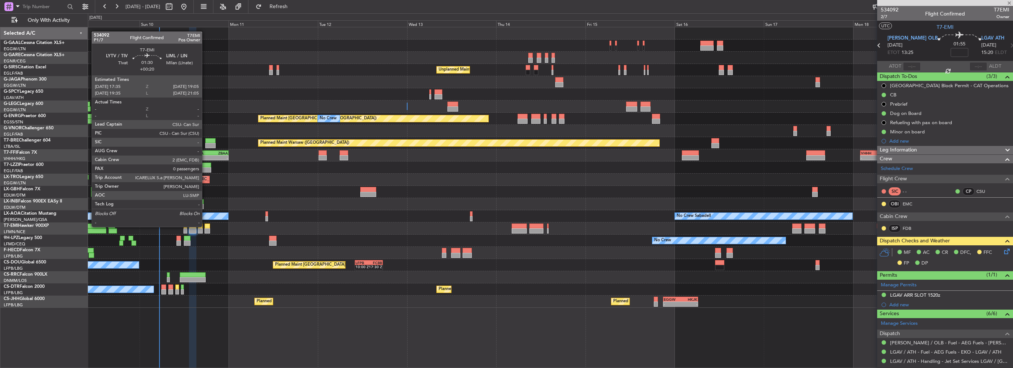
type input "+00:20"
type input "0"
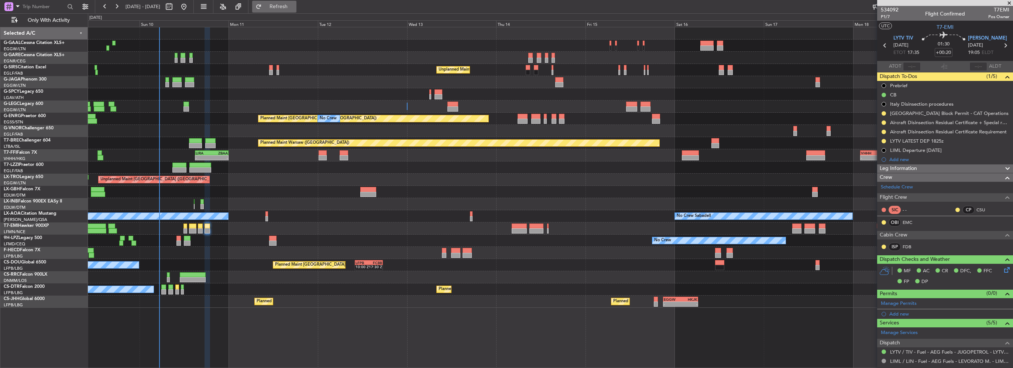
click at [294, 8] on span "Refresh" at bounding box center [278, 6] width 31 height 5
